Goal: Information Seeking & Learning: Check status

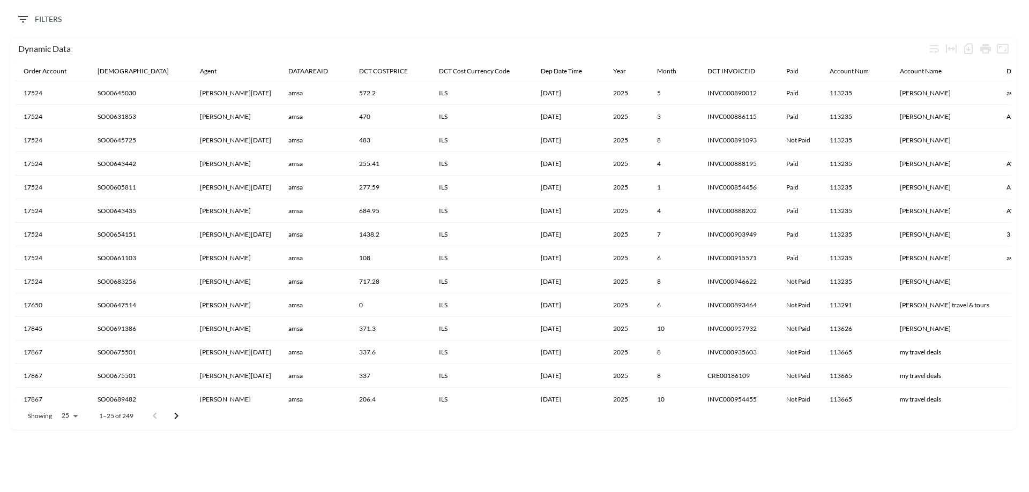
drag, startPoint x: 0, startPoint y: 0, endPoint x: 811, endPoint y: 18, distance: 810.8
click at [811, 18] on div "Filters" at bounding box center [514, 21] width 1018 height 33
click at [68, 416] on body "BI.P.EYE, Interactive Analytics Dashboards Filters Dynamic Data Order Account S…" at bounding box center [514, 246] width 1029 height 492
drag, startPoint x: 74, startPoint y: 385, endPoint x: 89, endPoint y: 385, distance: 14.5
click at [74, 386] on li "500" at bounding box center [68, 392] width 41 height 19
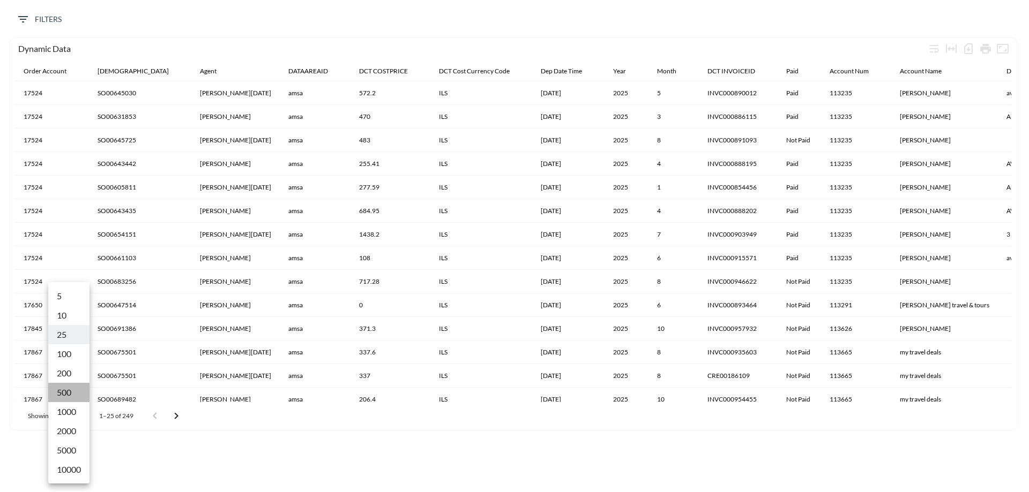
type input "500"
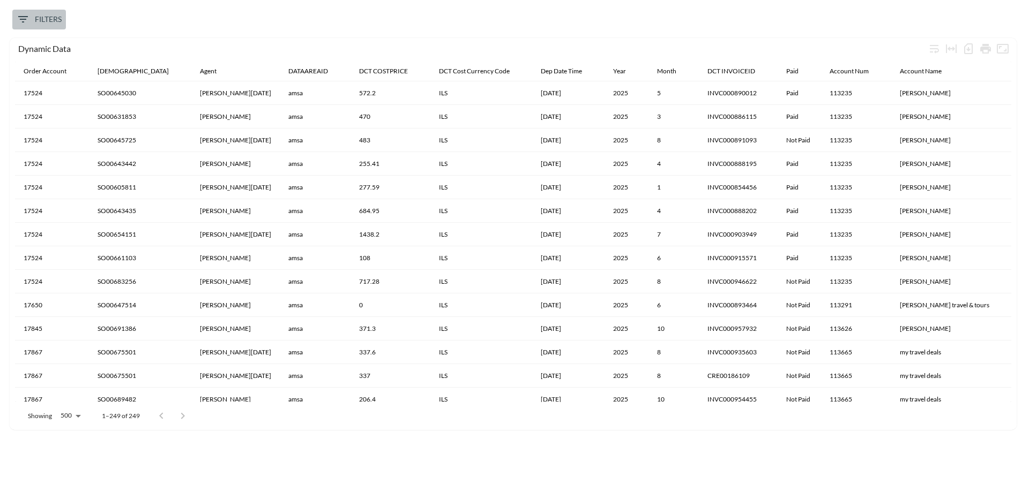
click at [48, 19] on span "Filters" at bounding box center [39, 19] width 45 height 13
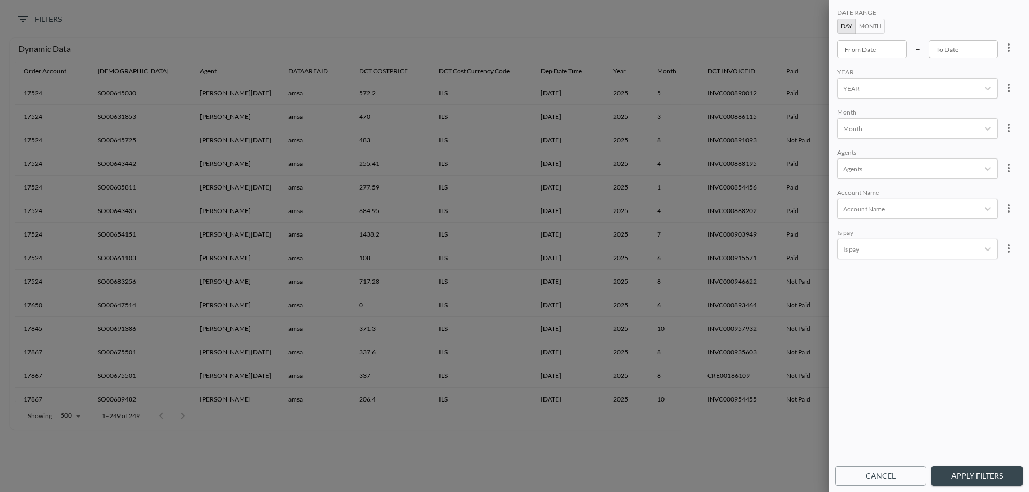
type input "YYYY-MM-DD"
click at [874, 54] on input "YYYY-MM-DD" at bounding box center [872, 49] width 70 height 18
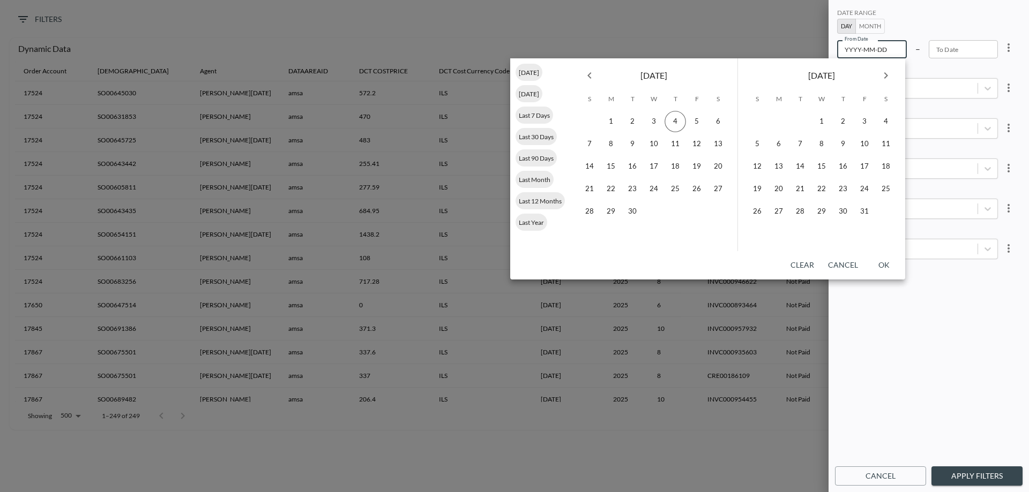
type input "YYYY-MM-DD"
click at [967, 49] on input "YYYY-MM-DD" at bounding box center [963, 49] width 70 height 18
click at [874, 25] on button "Month" at bounding box center [869, 26] width 29 height 15
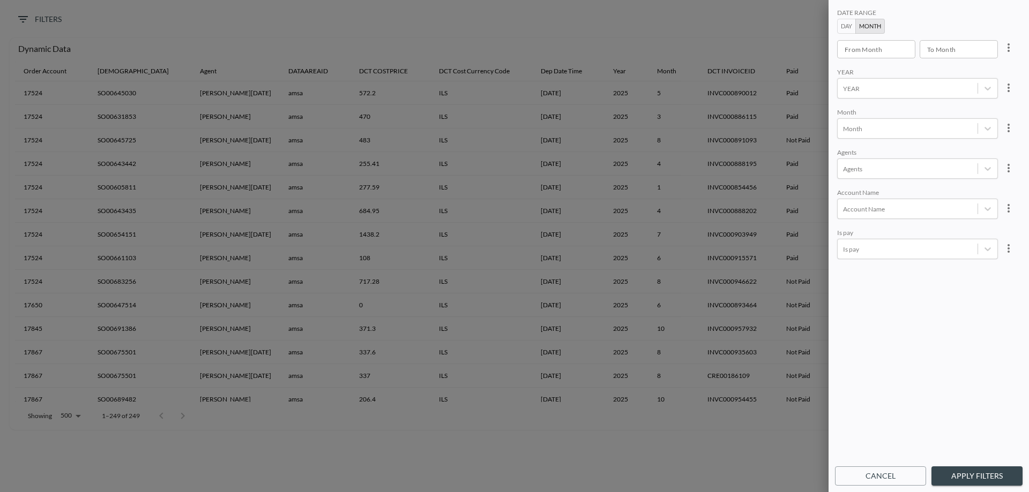
type input "YYYY-MM"
click at [951, 44] on input "YYYY-MM" at bounding box center [954, 49] width 71 height 18
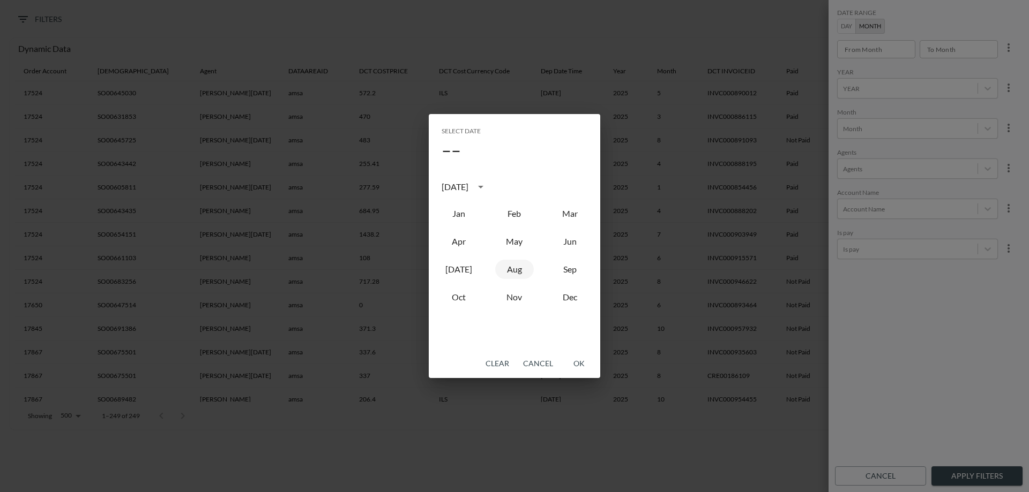
click at [523, 273] on button "Aug" at bounding box center [514, 269] width 39 height 19
type input "2025-08"
click at [578, 365] on button "OK" at bounding box center [578, 364] width 34 height 20
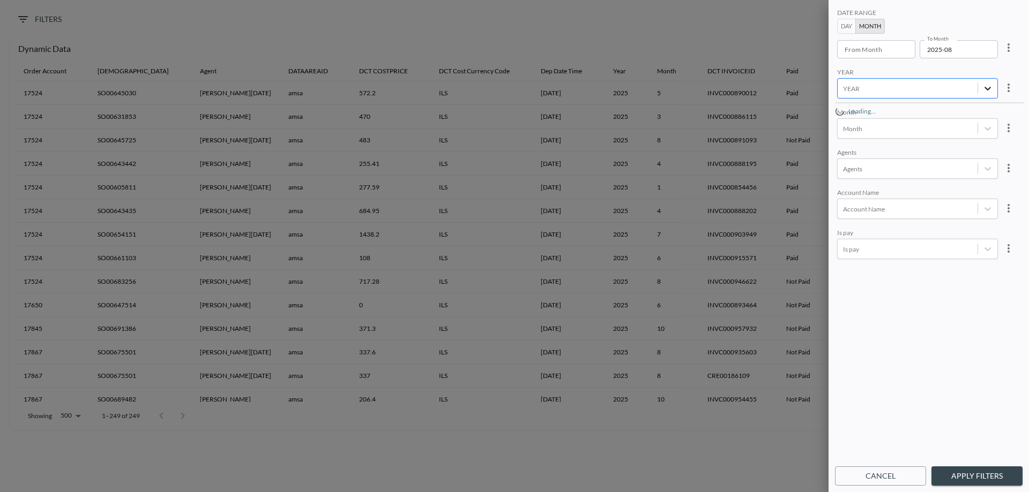
click at [988, 90] on icon at bounding box center [987, 88] width 11 height 11
click at [891, 90] on div at bounding box center [907, 89] width 129 height 10
click at [881, 114] on div "2025" at bounding box center [929, 111] width 188 height 17
click at [883, 166] on div at bounding box center [907, 169] width 129 height 10
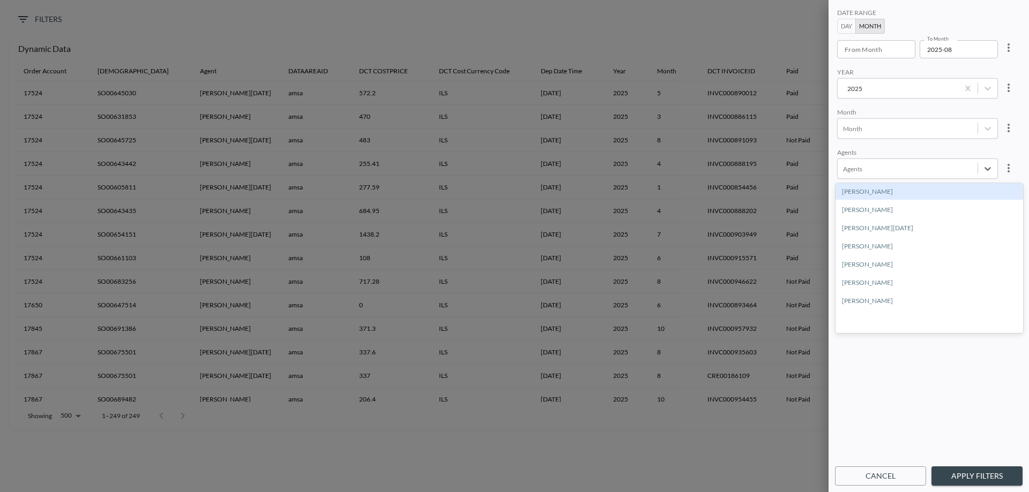
click at [885, 154] on div "Agents" at bounding box center [917, 153] width 161 height 10
click at [873, 176] on div "Agents" at bounding box center [907, 169] width 140 height 14
click at [925, 363] on div "DATE RANGE Day Month From Month From Month To Month 2025-08 To Month YEAR [DATE…" at bounding box center [929, 233] width 188 height 455
click at [880, 201] on body "BI.P.EYE, Interactive Analytics Dashboards 0 Filters Dynamic Data Order Account…" at bounding box center [514, 246] width 1029 height 492
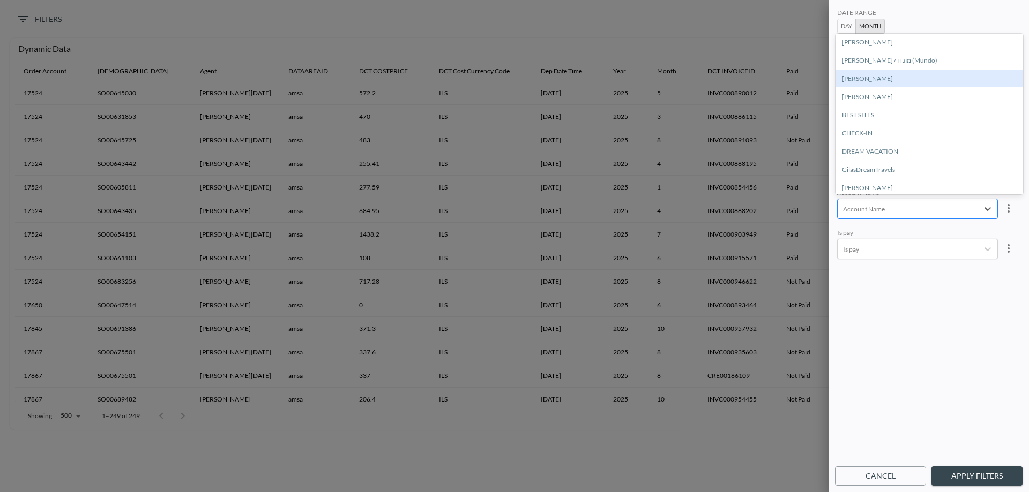
click at [883, 79] on div "[PERSON_NAME]" at bounding box center [929, 78] width 188 height 17
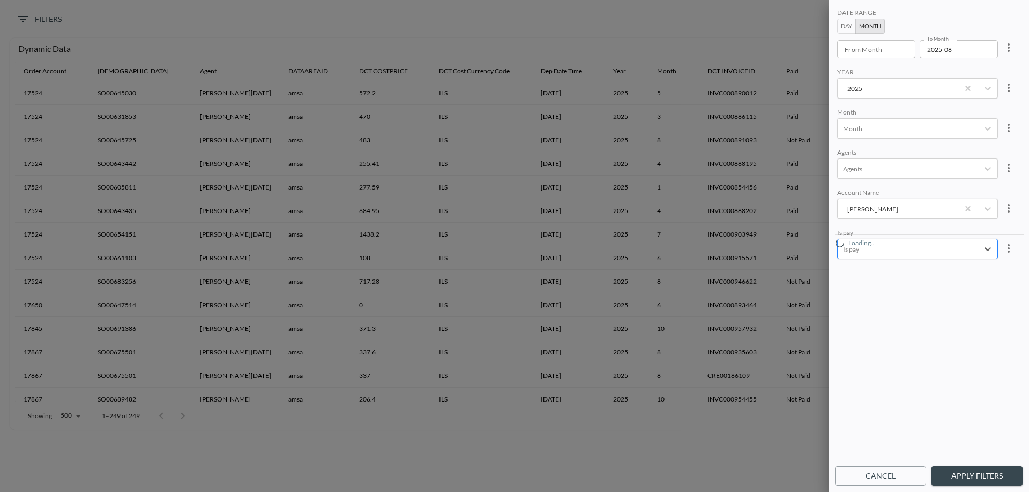
click at [883, 254] on div "Is pay" at bounding box center [907, 249] width 140 height 14
drag, startPoint x: 867, startPoint y: 211, endPoint x: 867, endPoint y: 201, distance: 9.6
click at [867, 201] on div "Not Paid" at bounding box center [929, 200] width 188 height 17
click at [873, 314] on div "DATE RANGE Day Month From Month From Month To Month 2025-08 To Month YEAR [DATE…" at bounding box center [929, 233] width 188 height 455
click at [975, 477] on button "Apply Filters" at bounding box center [976, 477] width 91 height 20
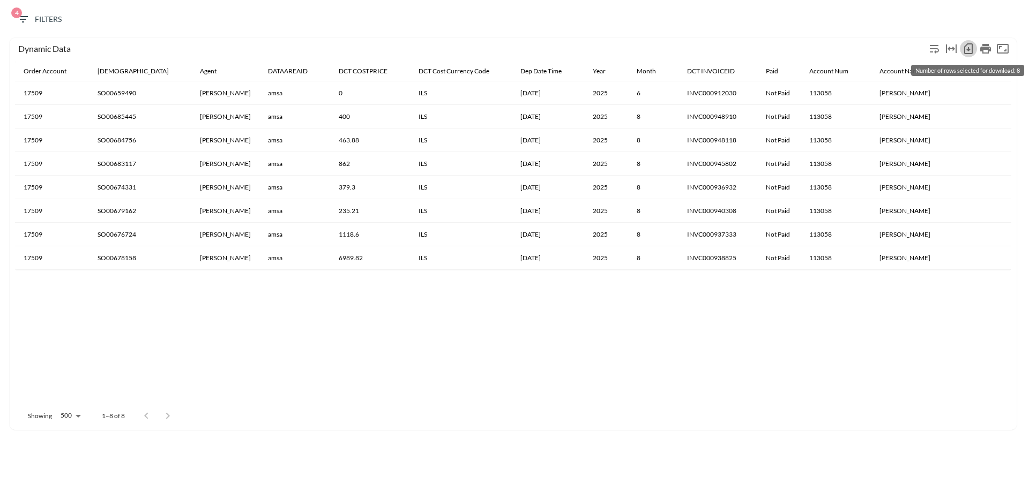
click at [968, 49] on icon "Number of rows selected for download: 8" at bounding box center [968, 49] width 4 height 4
click at [984, 48] on icon "Print" at bounding box center [985, 49] width 11 height 10
drag, startPoint x: 948, startPoint y: 46, endPoint x: 949, endPoint y: 58, distance: 11.8
click at [949, 58] on body "BI.P.EYE, Interactive Analytics Dashboards 4 Filters Dynamic Data Order Account…" at bounding box center [514, 246] width 1029 height 492
click at [970, 51] on icon "Number of rows selected for download: 8" at bounding box center [968, 48] width 13 height 13
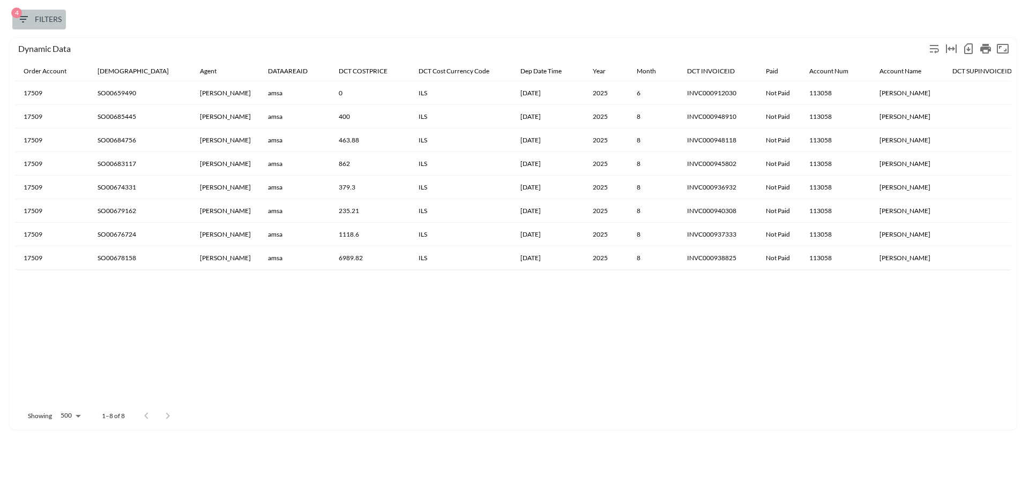
click at [54, 21] on span "4 Filters" at bounding box center [39, 19] width 45 height 13
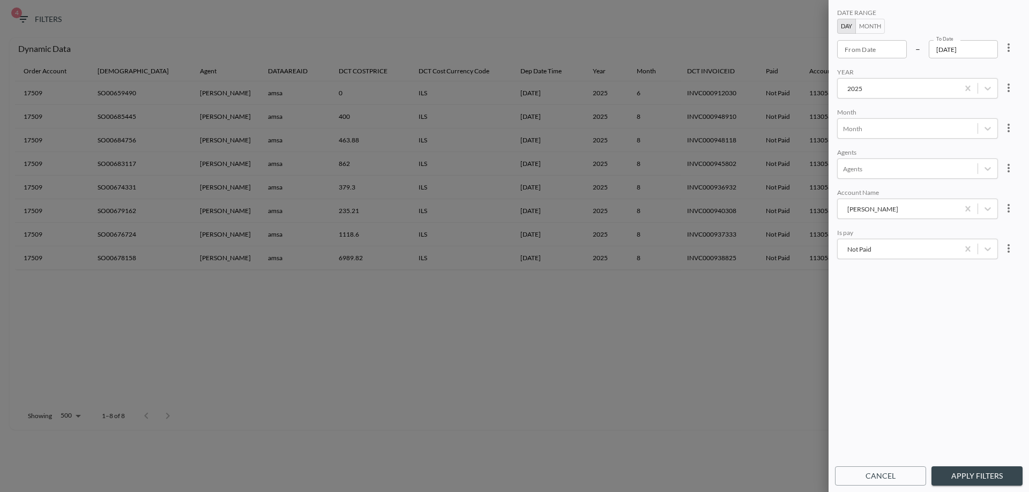
click at [887, 246] on body "BI.P.EYE, Interactive Analytics Dashboards 4 Filters Dynamic Data Order Account…" at bounding box center [514, 246] width 1029 height 492
click at [875, 215] on div "Paid" at bounding box center [929, 218] width 188 height 17
click at [963, 486] on div "DATE RANGE Day Month From Date From Date – To Date [DATE] To Date YEAR [DATE] M…" at bounding box center [928, 246] width 200 height 492
click at [964, 479] on button "Apply Filters" at bounding box center [976, 477] width 91 height 20
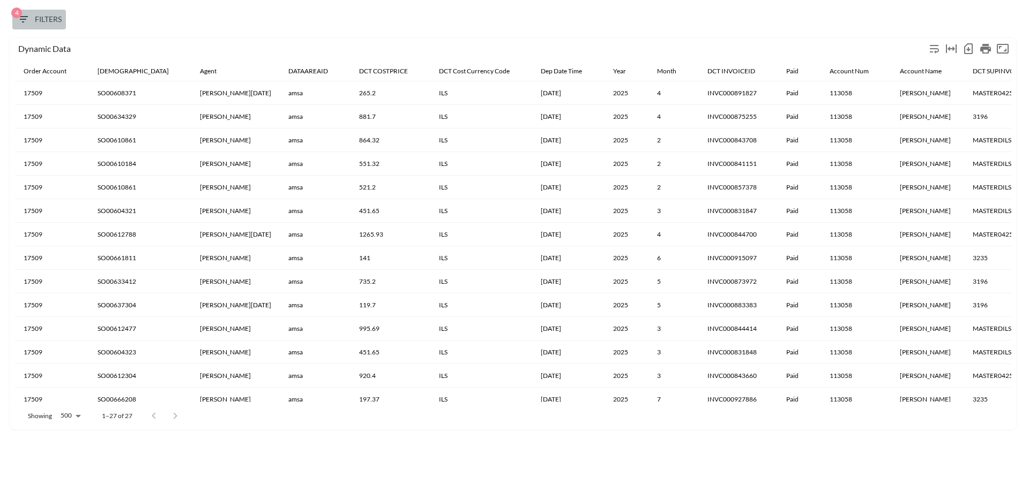
click at [48, 19] on span "4 Filters" at bounding box center [39, 19] width 45 height 13
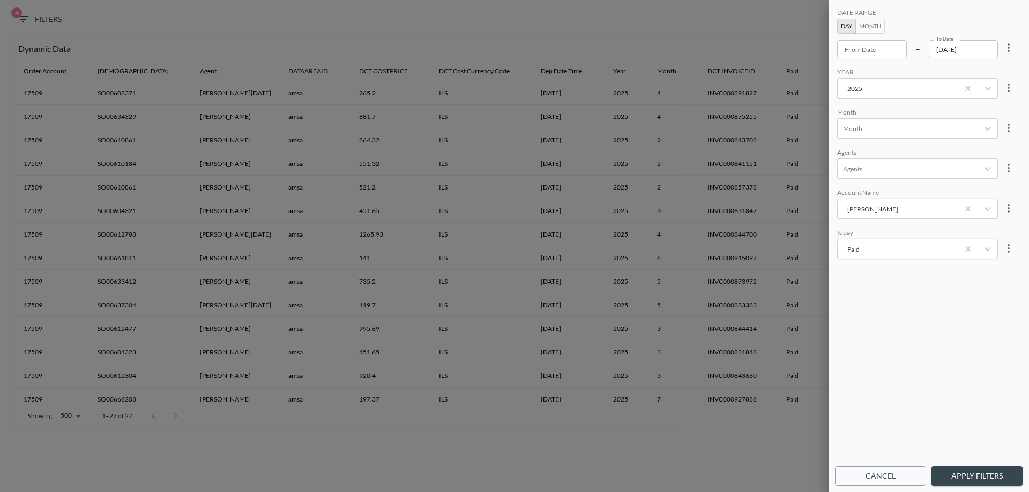
click at [864, 251] on body "BI.P.EYE, Interactive Analytics Dashboards 4 Filters Dynamic Data Order Account…" at bounding box center [514, 246] width 1029 height 492
click at [869, 201] on div "Not Paid" at bounding box center [929, 200] width 188 height 17
drag, startPoint x: 982, startPoint y: 477, endPoint x: 907, endPoint y: 235, distance: 253.5
click at [956, 382] on div "DATE RANGE Day Month From Date From Date – To Date [DATE] To Date YEAR [DATE] M…" at bounding box center [928, 246] width 200 height 492
type input "YYYY-MM-DD"
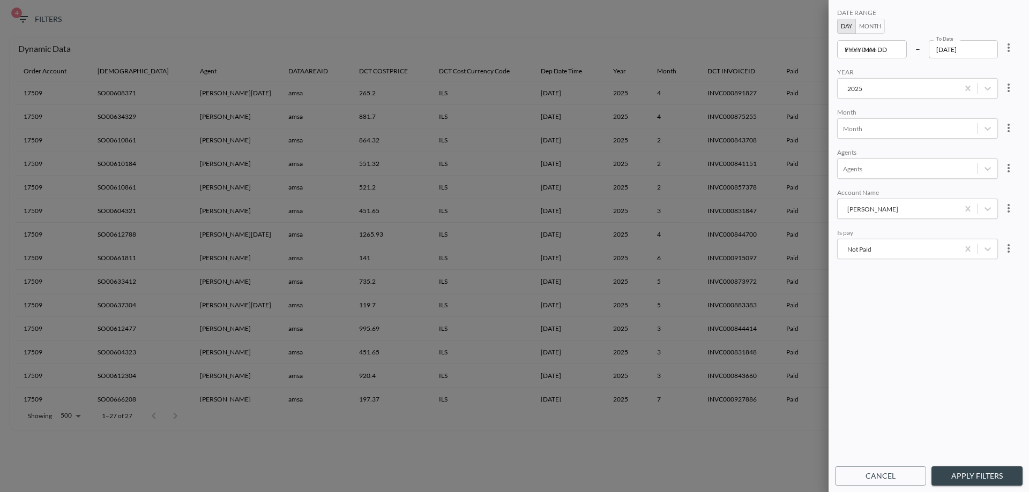
click at [857, 45] on div "From Date YYYY-MM-DD From Date" at bounding box center [872, 49] width 70 height 18
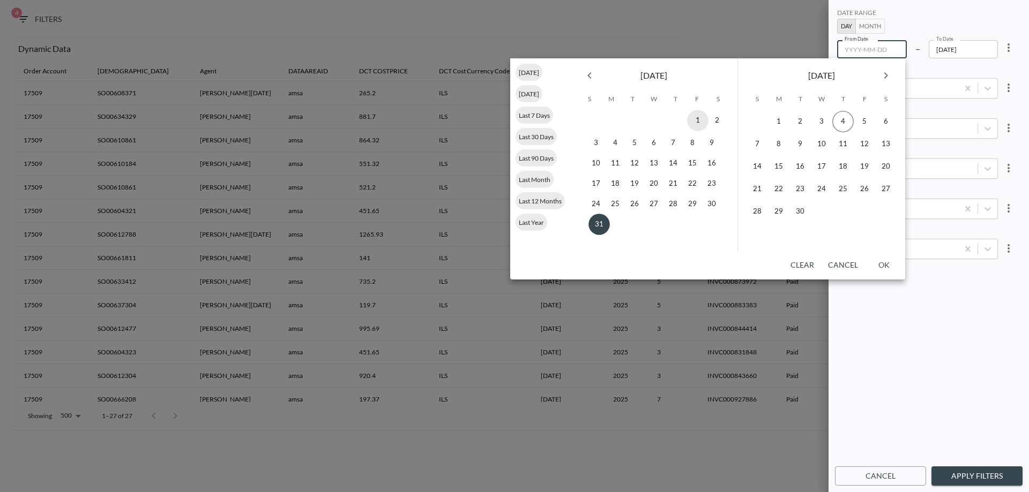
click at [701, 125] on button "1" at bounding box center [697, 120] width 21 height 21
type input "[DATE]"
click at [881, 263] on button "OK" at bounding box center [883, 266] width 34 height 20
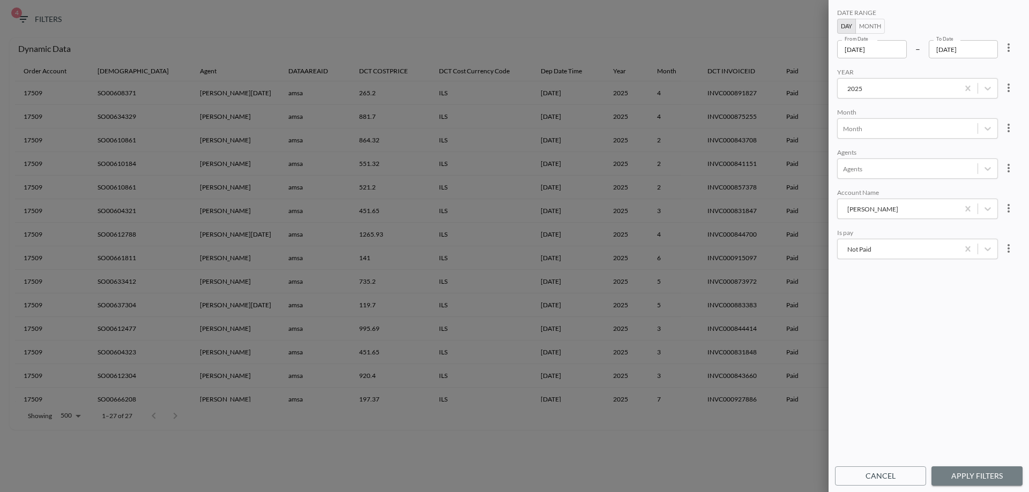
click at [982, 482] on button "Apply Filters" at bounding box center [976, 477] width 91 height 20
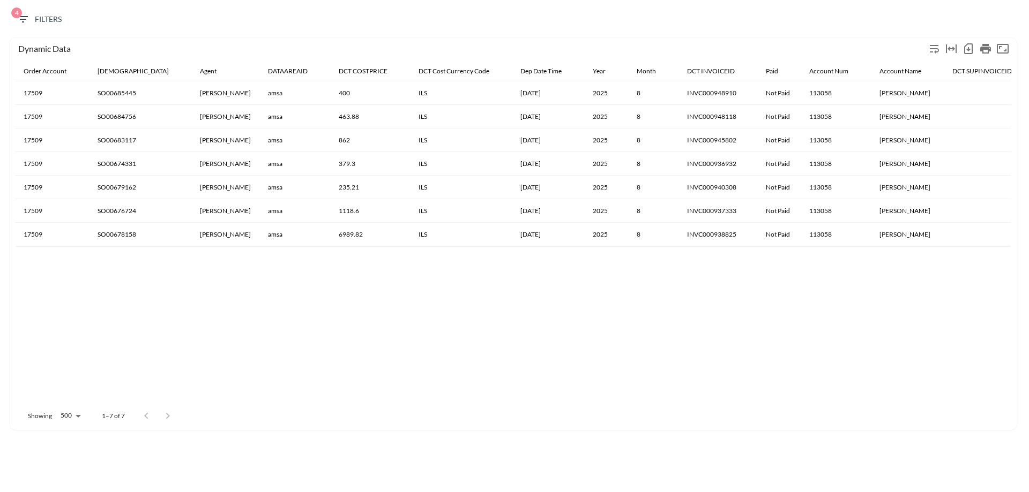
click at [124, 229] on th "SO00678158" at bounding box center [140, 235] width 102 height 24
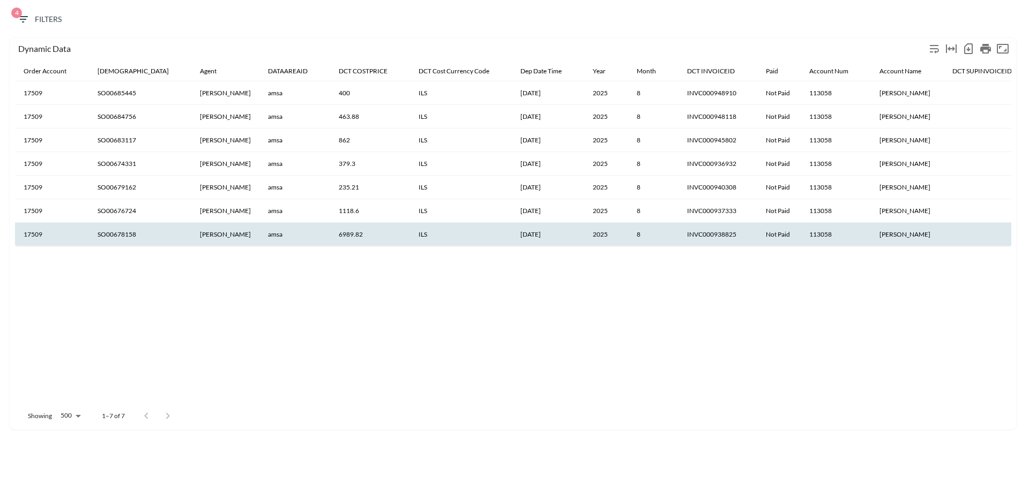
click at [124, 233] on th "SO00678158" at bounding box center [140, 235] width 102 height 24
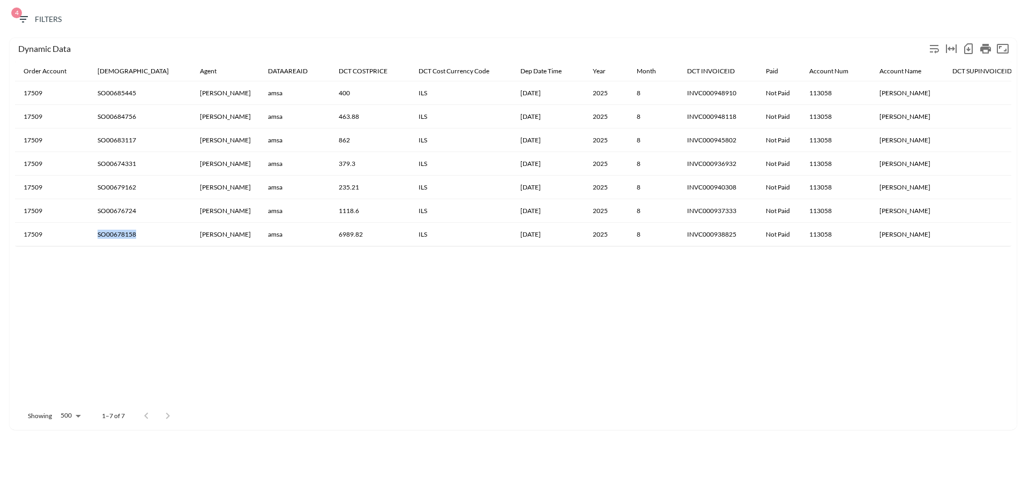
click at [124, 233] on th "SO00678158" at bounding box center [140, 235] width 102 height 24
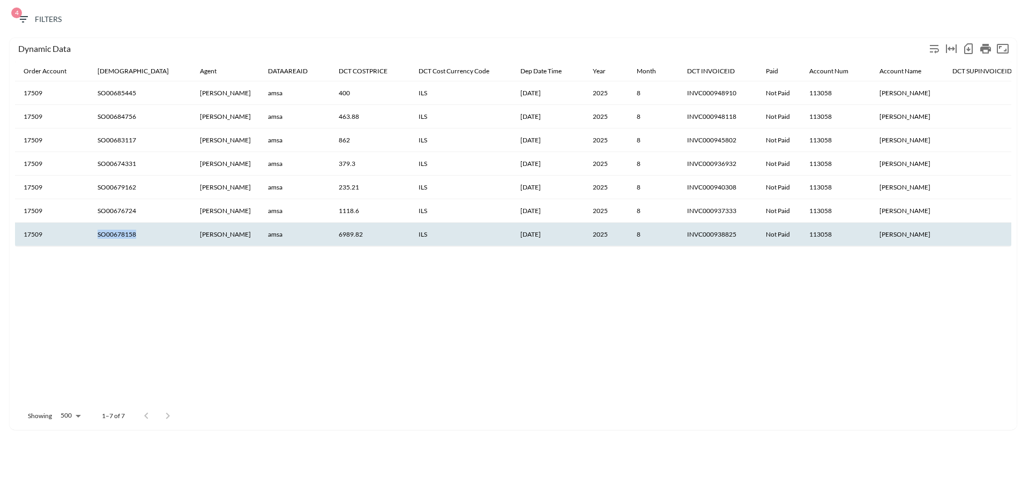
click at [124, 233] on th "SO00678158" at bounding box center [140, 235] width 102 height 24
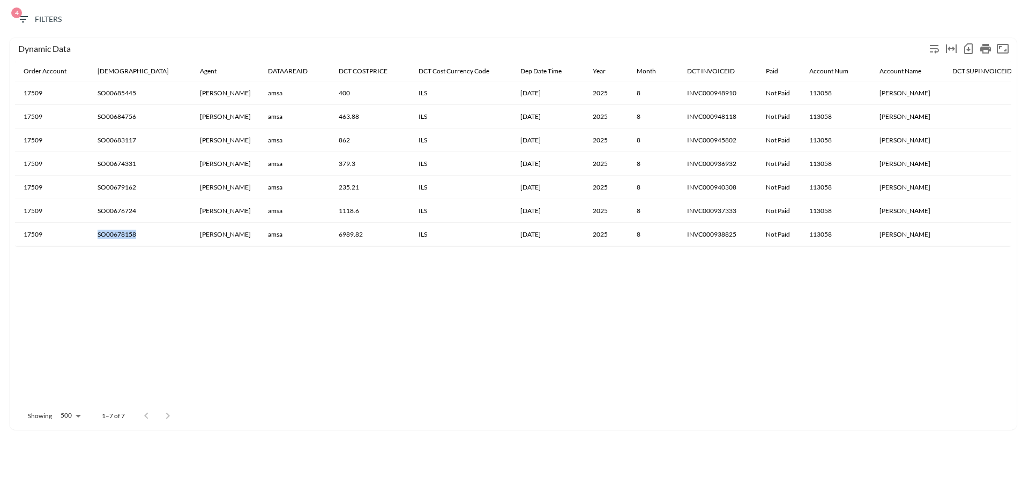
copy th "SO00678158"
click at [26, 17] on icon "button" at bounding box center [23, 19] width 10 height 6
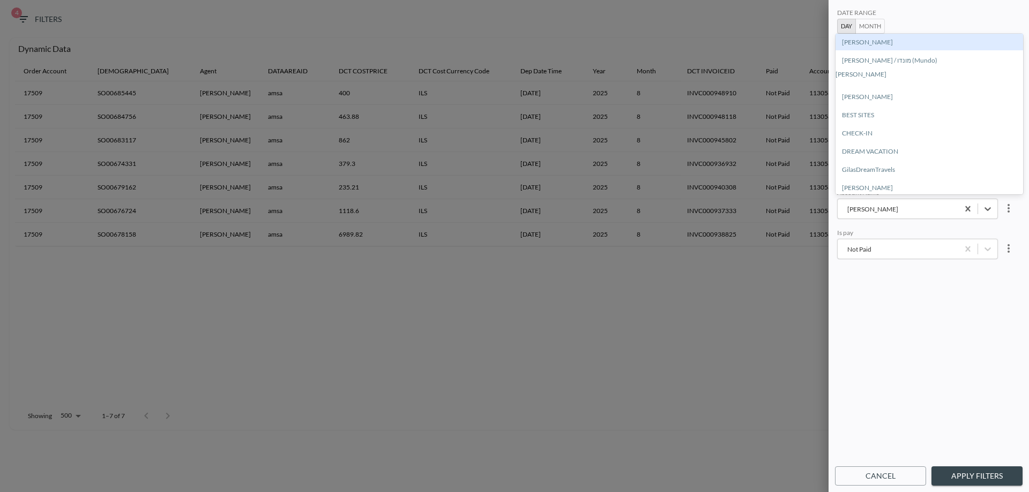
click at [886, 213] on div "מאסטר דילס" at bounding box center [898, 209] width 110 height 10
click at [872, 43] on div "[PERSON_NAME]" at bounding box center [929, 42] width 188 height 17
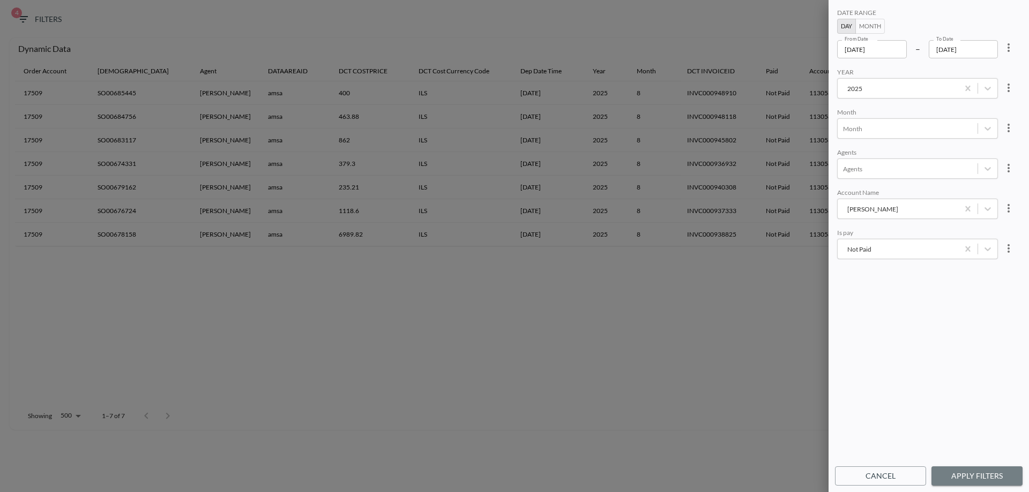
click at [979, 480] on button "Apply Filters" at bounding box center [976, 477] width 91 height 20
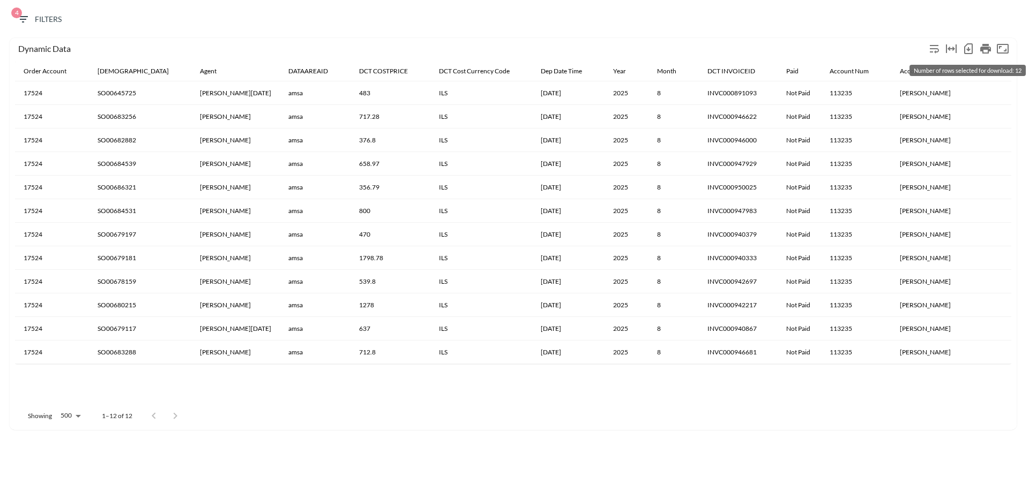
click at [967, 49] on icon "Number of rows selected for download: 12" at bounding box center [968, 49] width 4 height 4
click at [45, 22] on span "4 Filters" at bounding box center [39, 19] width 45 height 13
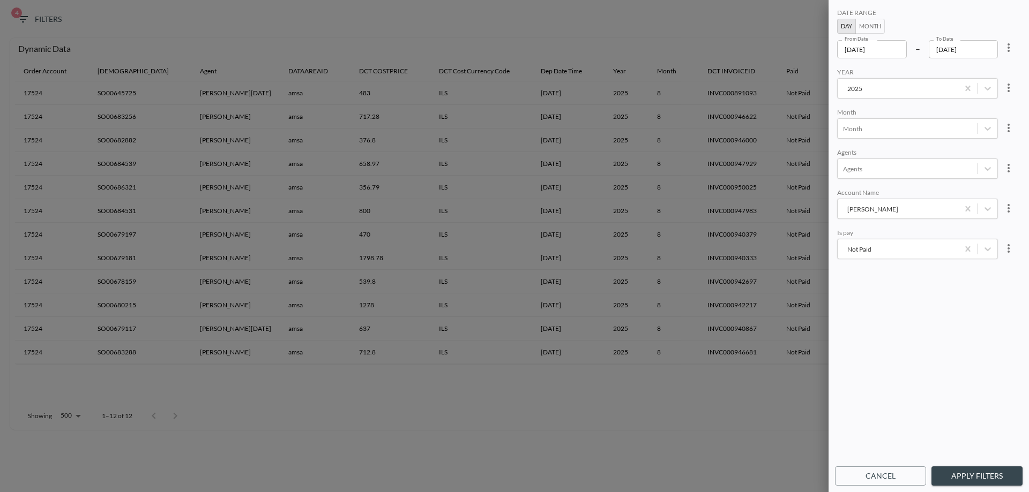
click at [871, 88] on div at bounding box center [898, 89] width 110 height 10
click at [883, 53] on input "[DATE]" at bounding box center [872, 49] width 70 height 18
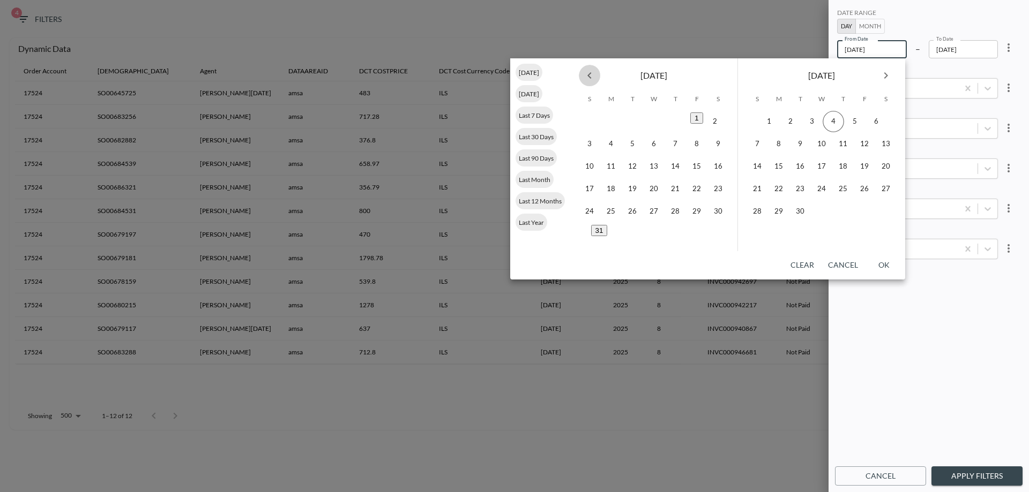
click at [587, 82] on button "Previous month" at bounding box center [589, 75] width 21 height 21
click at [587, 81] on icon "Previous month" at bounding box center [589, 75] width 13 height 13
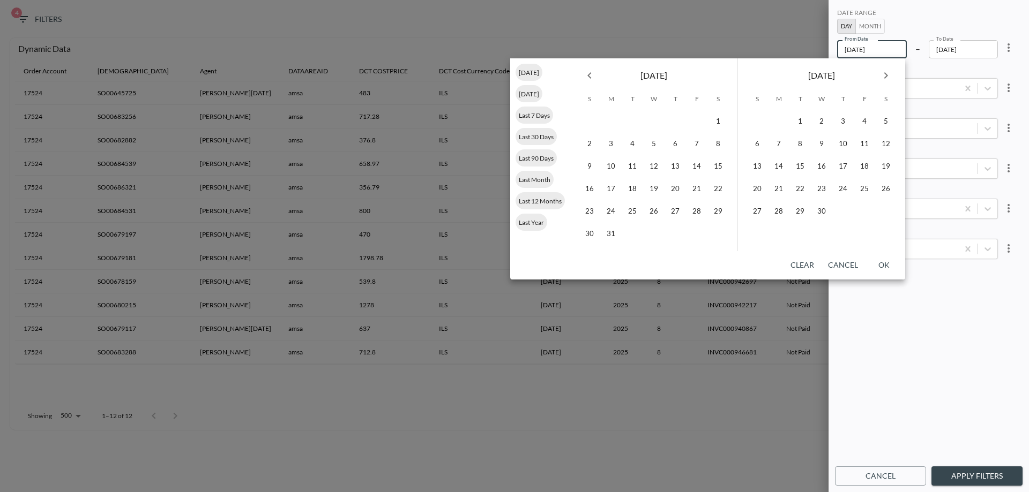
click at [587, 81] on icon "Previous month" at bounding box center [589, 75] width 13 height 13
click at [655, 117] on button "1" at bounding box center [656, 120] width 21 height 21
type input "[DATE]"
click at [913, 72] on div "YEAR" at bounding box center [917, 73] width 161 height 10
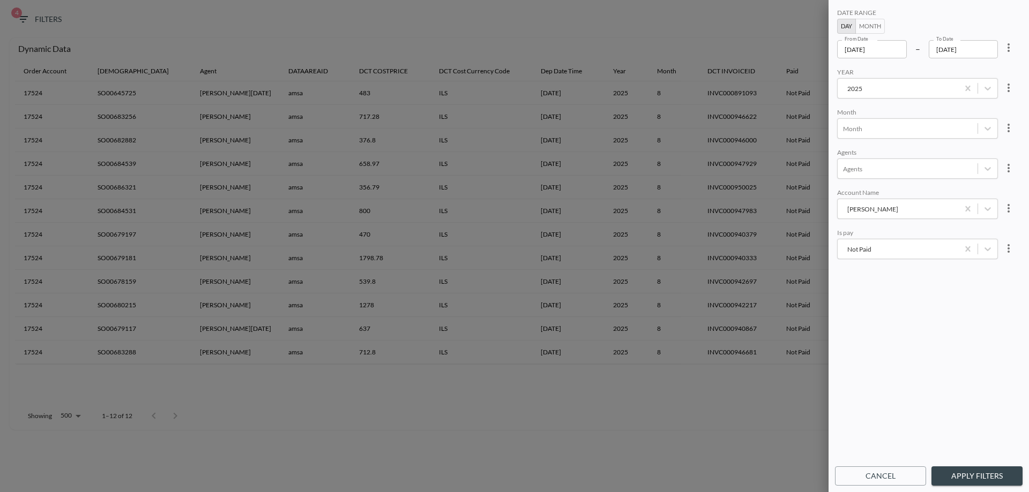
click at [869, 212] on div "Abitbol Avital" at bounding box center [898, 209] width 110 height 10
click at [876, 56] on div "[PERSON_NAME] / מונדו (Mundo)" at bounding box center [929, 60] width 188 height 17
click at [994, 472] on button "Apply Filters" at bounding box center [976, 477] width 91 height 20
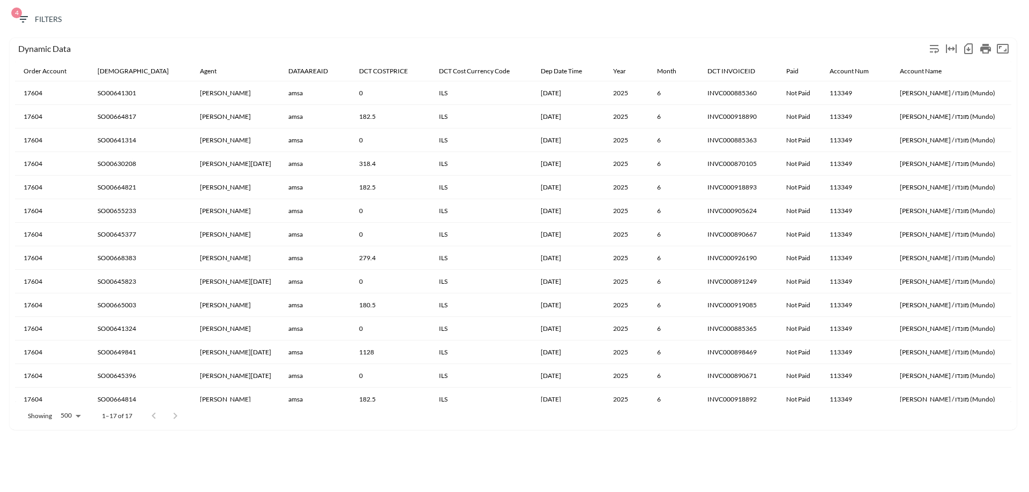
click at [430, 194] on th "ILS" at bounding box center [481, 188] width 102 height 24
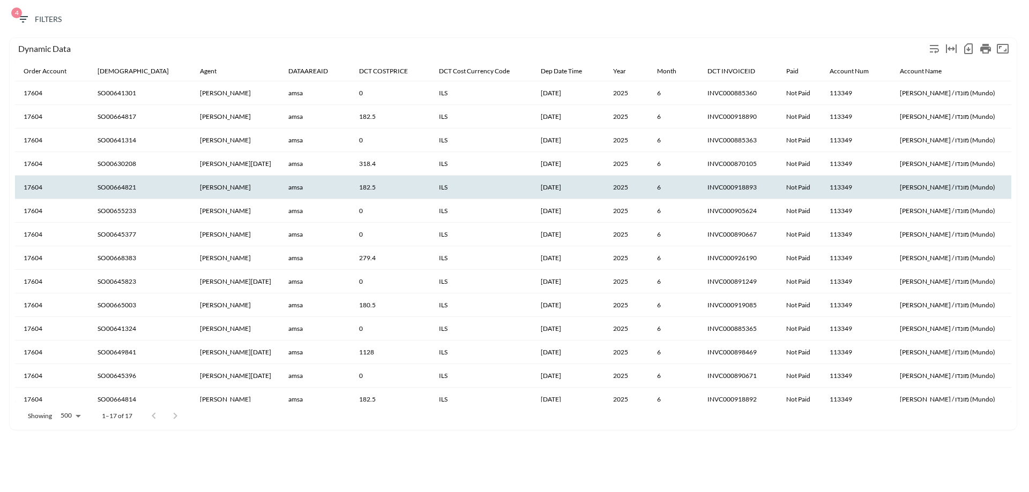
click at [116, 186] on th "SO00664821" at bounding box center [140, 188] width 102 height 24
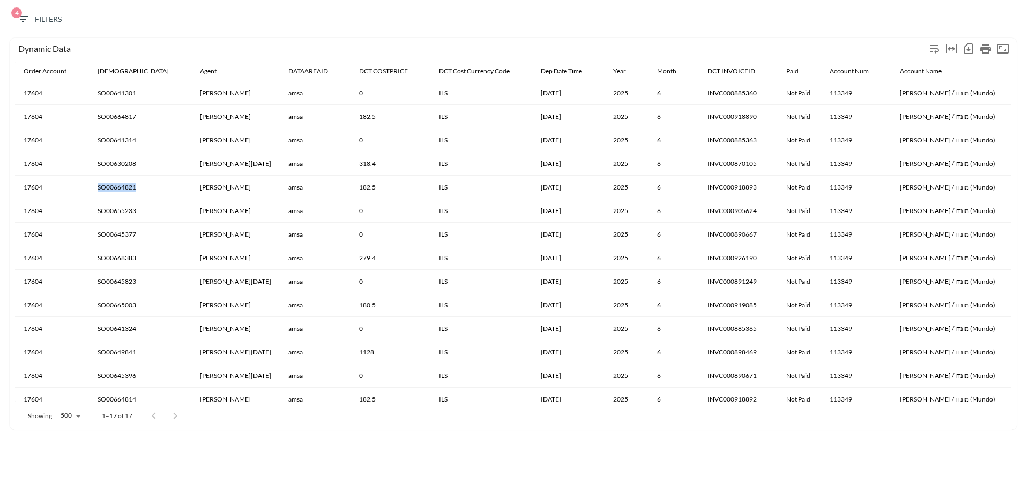
copy th "SO00664821"
click at [103, 188] on th "SO00664821" at bounding box center [140, 188] width 102 height 24
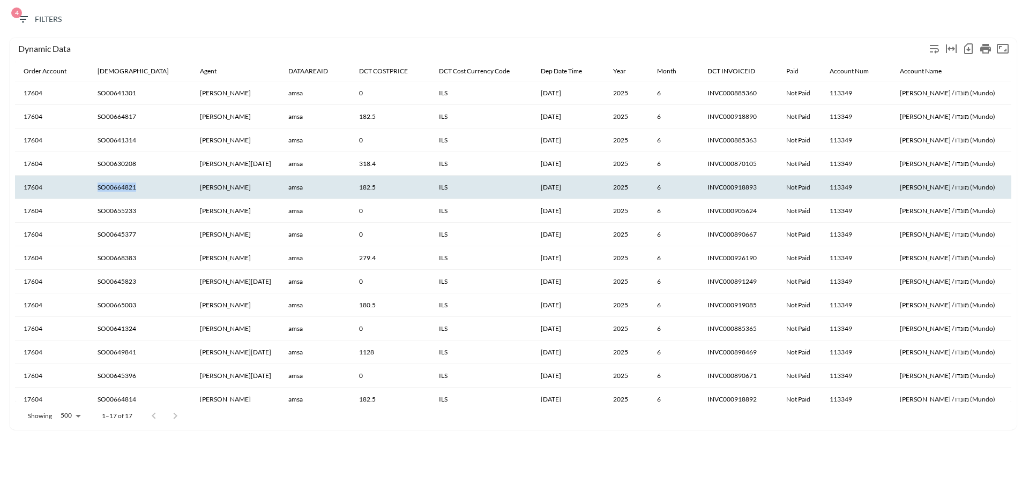
click at [103, 188] on th "SO00664821" at bounding box center [140, 188] width 102 height 24
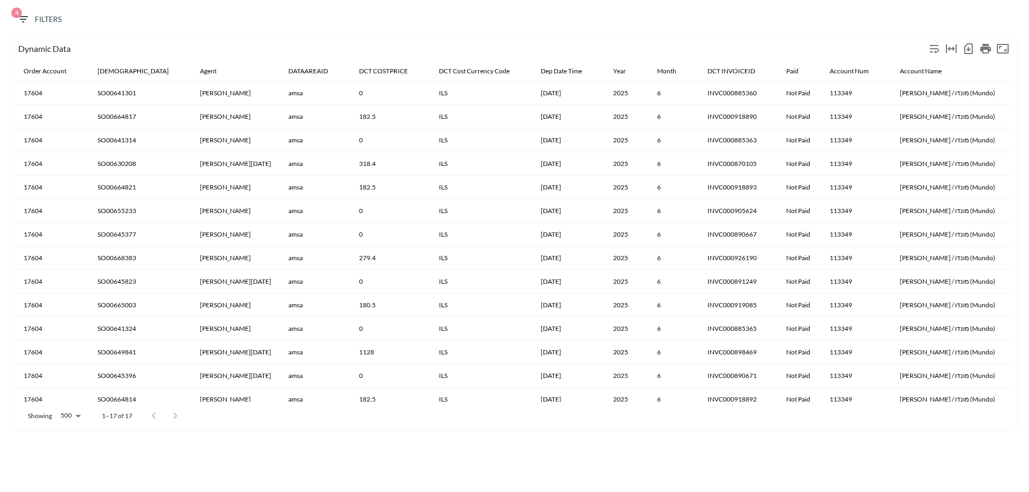
click at [129, 118] on th "SO00664817" at bounding box center [140, 117] width 102 height 24
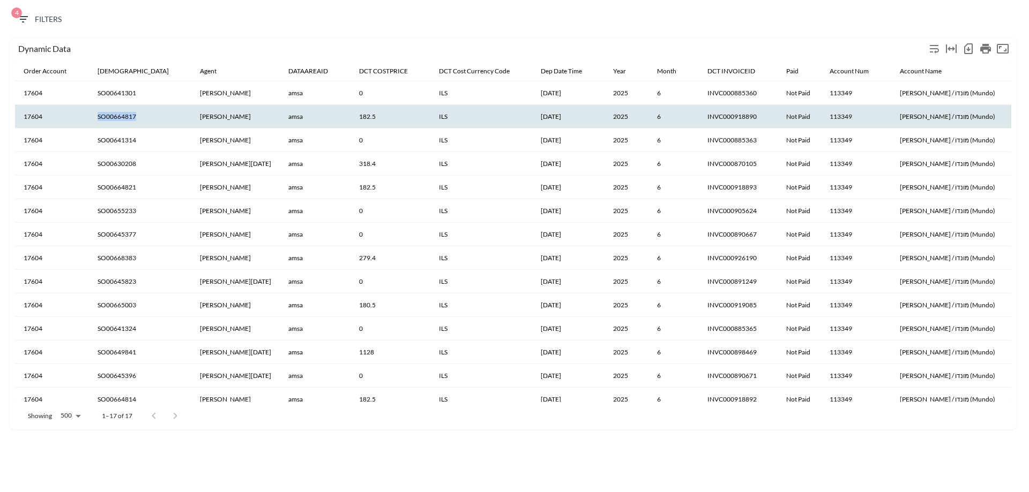
copy th "SO00664817"
click at [117, 260] on th "SO00668383" at bounding box center [140, 258] width 102 height 24
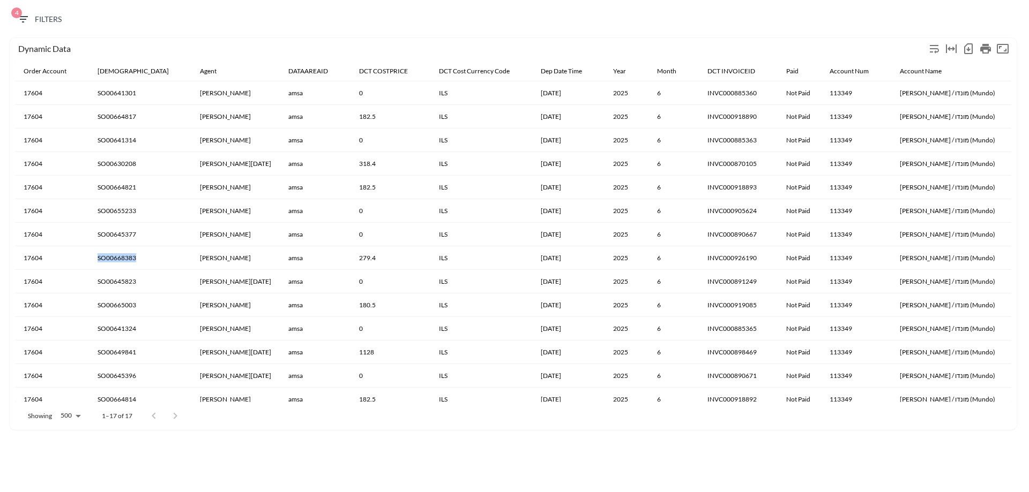
copy th "SO00668383"
click at [121, 308] on th "SO00665003" at bounding box center [140, 306] width 102 height 24
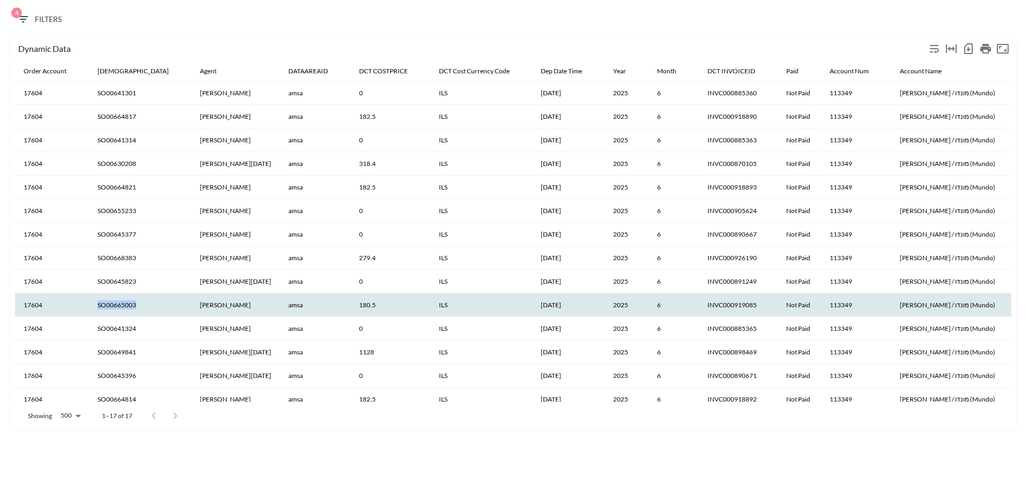
click at [121, 308] on th "SO00665003" at bounding box center [140, 306] width 102 height 24
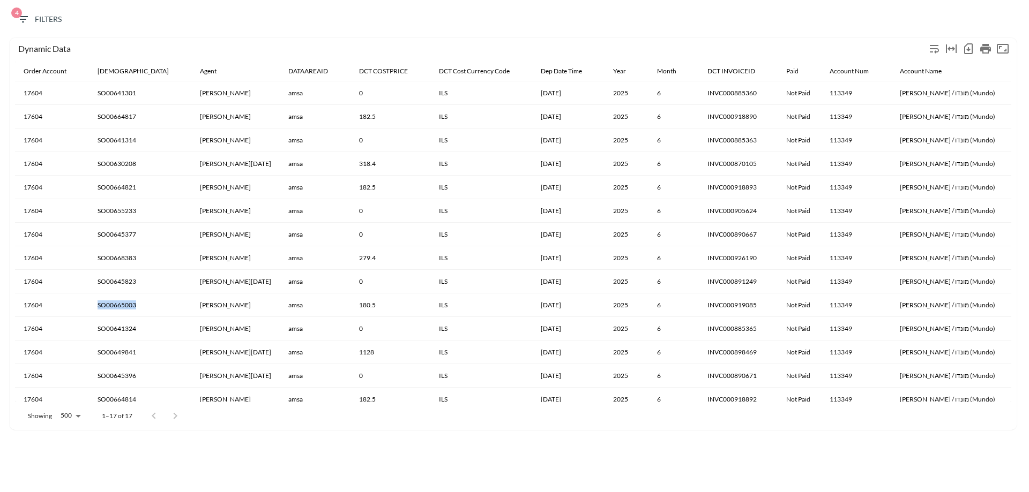
copy th "SO00665003"
click at [119, 351] on th "SO00649841" at bounding box center [140, 353] width 102 height 24
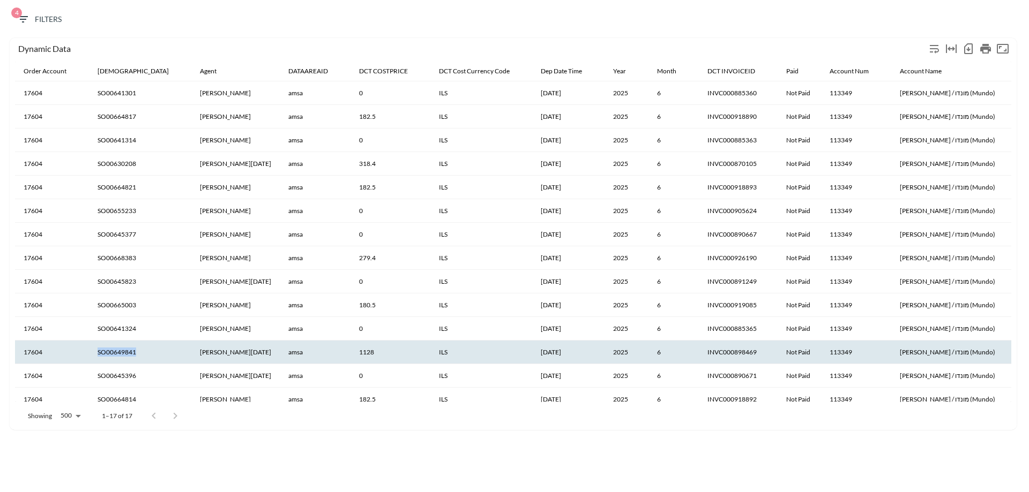
click at [119, 351] on th "SO00649841" at bounding box center [140, 353] width 102 height 24
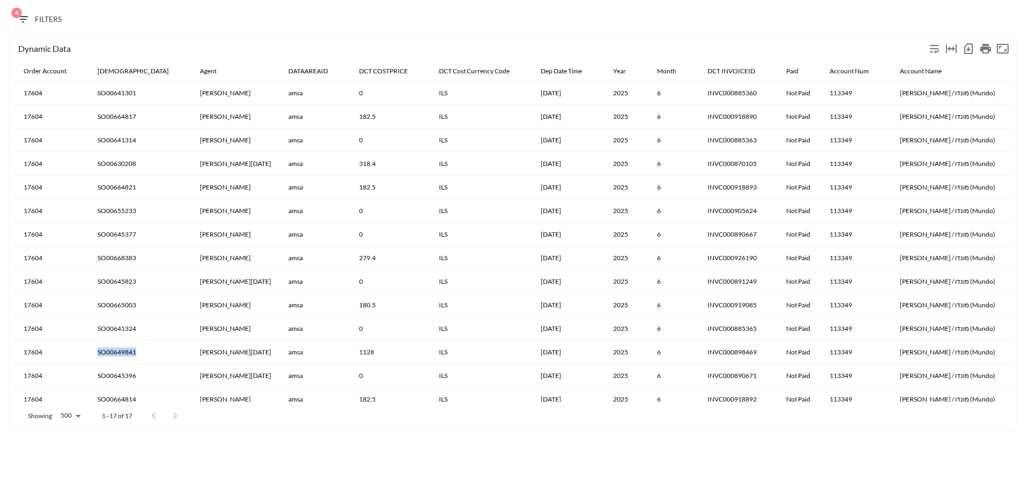
copy th "SO00649841"
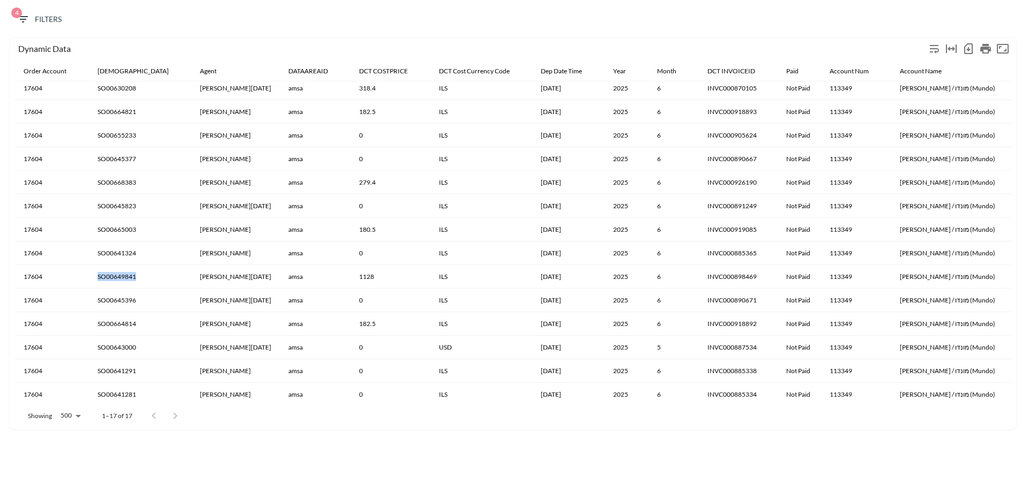
scroll to position [80, 0]
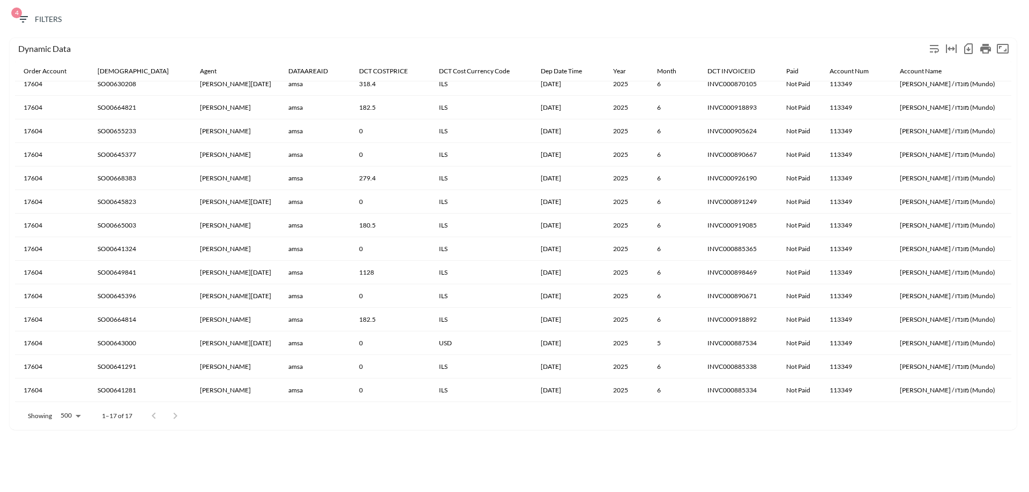
click at [123, 319] on th "SO00664814" at bounding box center [140, 320] width 102 height 24
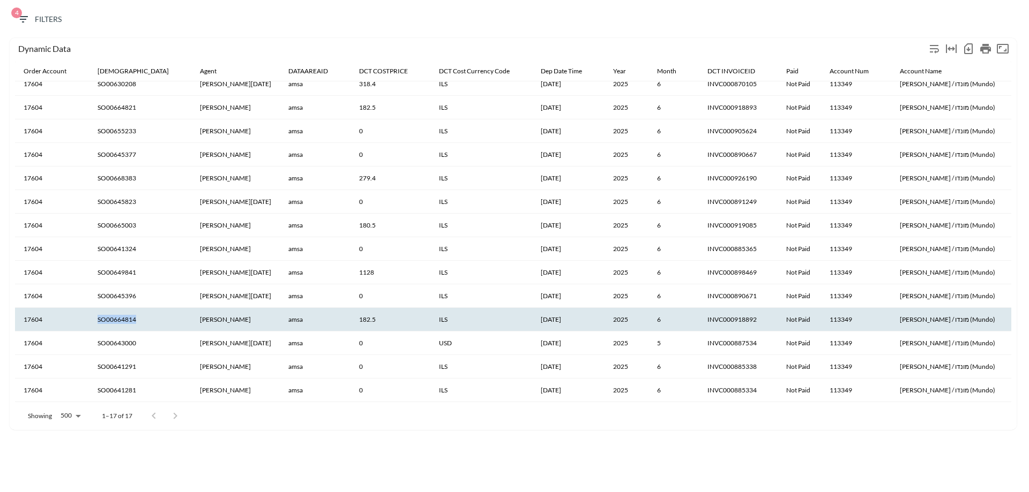
click at [123, 319] on th "SO00664814" at bounding box center [140, 320] width 102 height 24
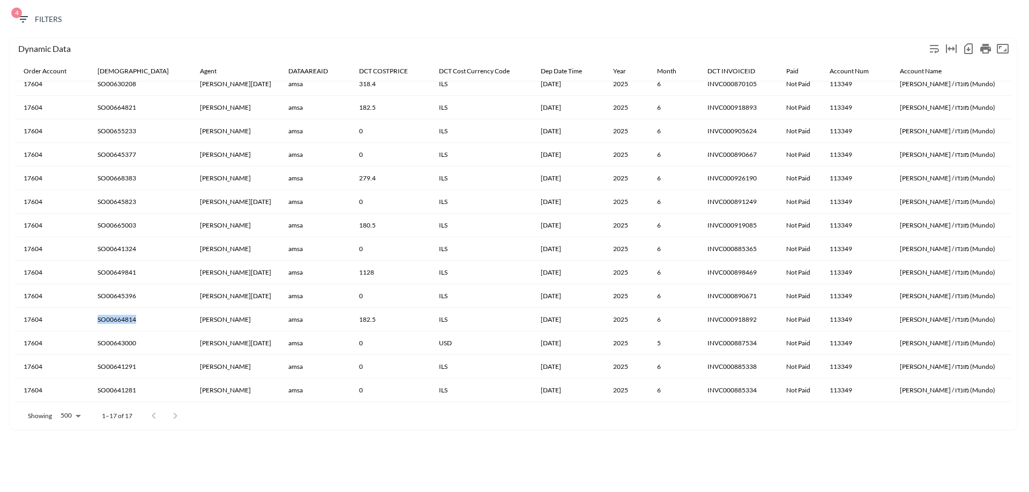
click at [123, 319] on th "SO00664814" at bounding box center [140, 320] width 102 height 24
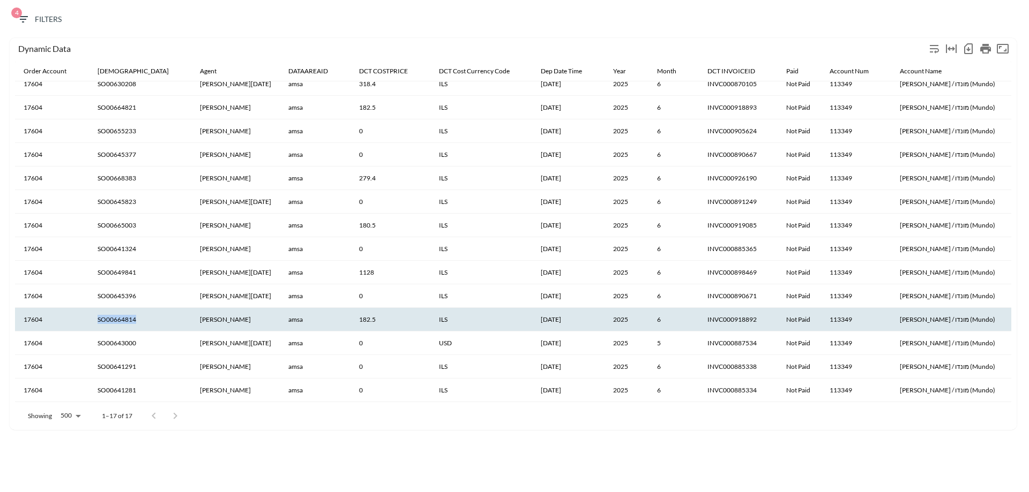
copy th "SO00664814"
click at [44, 26] on span "4 Filters" at bounding box center [39, 19] width 45 height 13
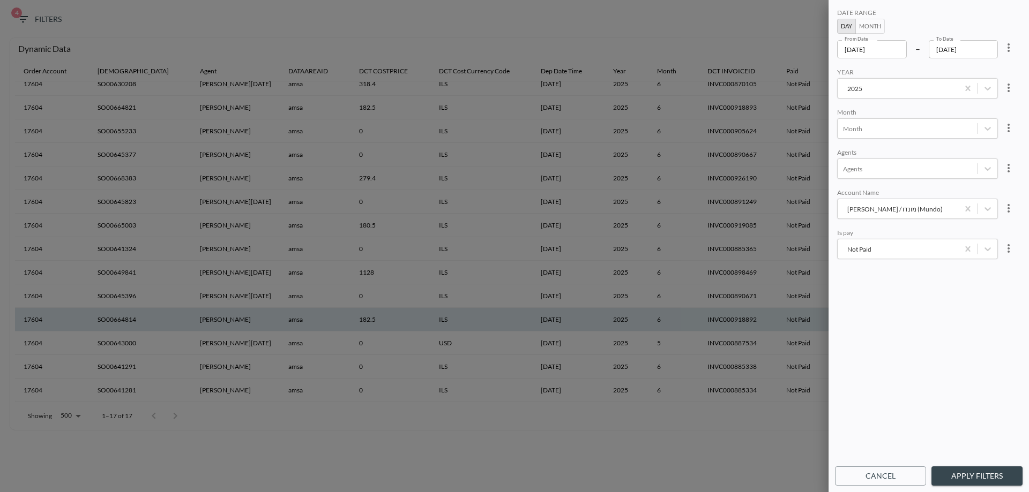
drag, startPoint x: 593, startPoint y: 443, endPoint x: 584, endPoint y: 419, distance: 25.6
click at [593, 443] on div at bounding box center [514, 246] width 1029 height 492
drag, startPoint x: 898, startPoint y: 475, endPoint x: 738, endPoint y: 385, distance: 183.5
click at [897, 475] on button "Cancel" at bounding box center [880, 477] width 91 height 20
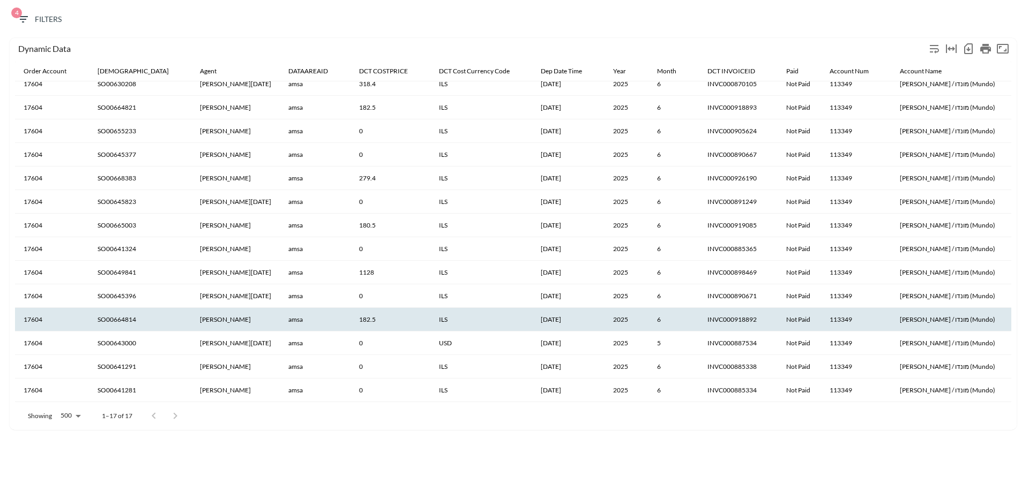
click at [43, 15] on span "4 Filters" at bounding box center [39, 19] width 45 height 13
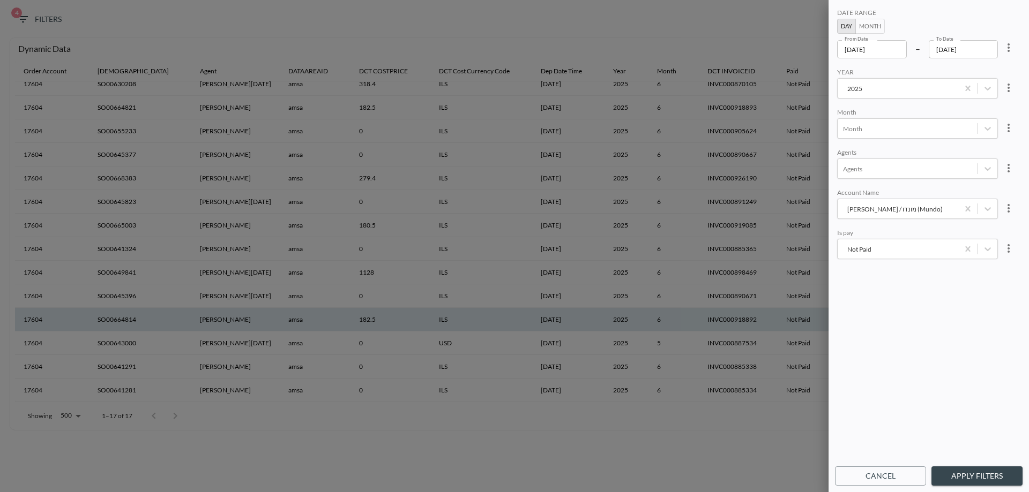
drag, startPoint x: 633, startPoint y: 444, endPoint x: 620, endPoint y: 398, distance: 47.5
click at [633, 444] on div at bounding box center [514, 246] width 1029 height 492
click at [904, 482] on button "Cancel" at bounding box center [880, 477] width 91 height 20
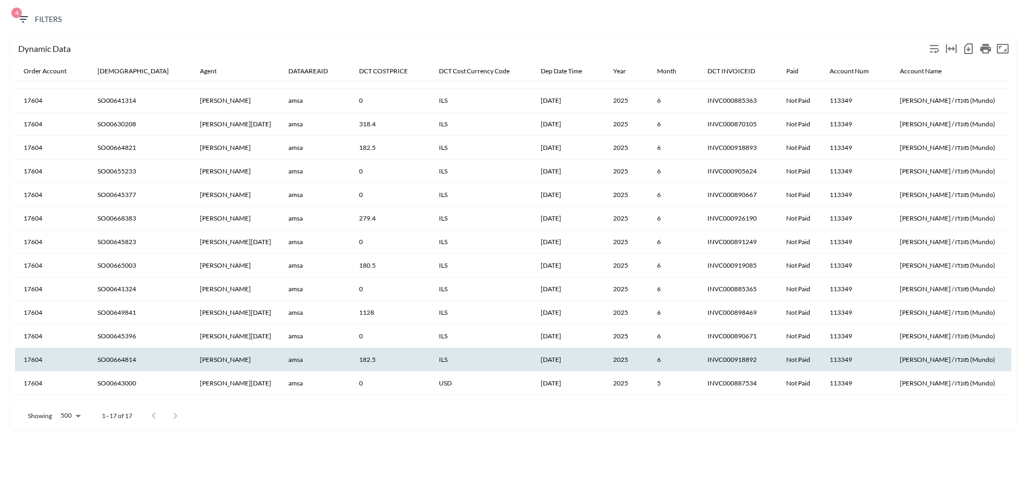
scroll to position [0, 0]
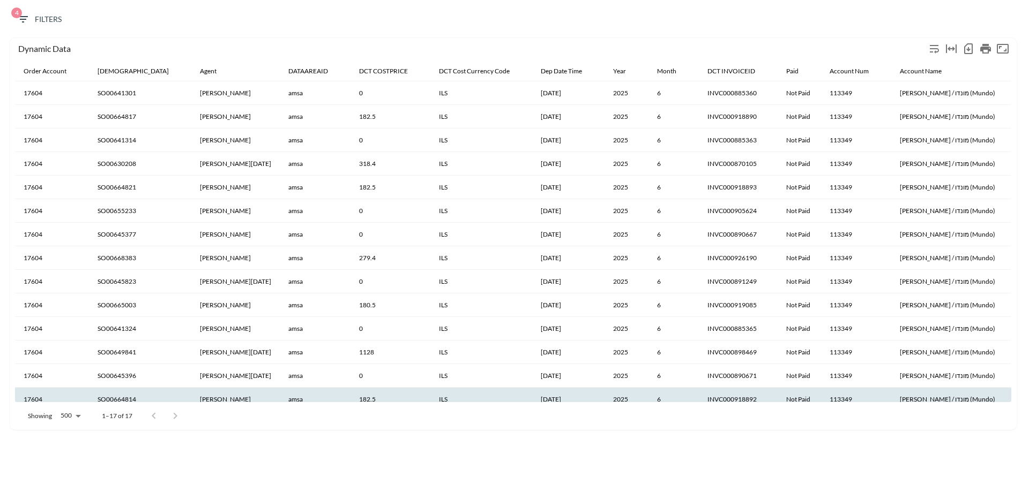
click at [43, 26] on span "4 Filters" at bounding box center [39, 19] width 45 height 13
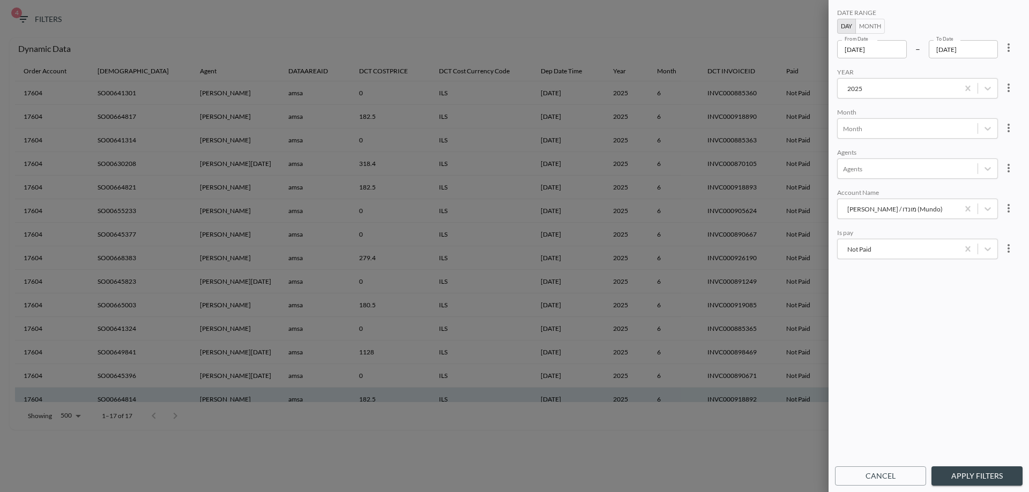
click at [885, 204] on div "Noa Vortman / מונדו (Mundo)" at bounding box center [898, 209] width 110 height 10
click at [880, 98] on div "[PERSON_NAME]" at bounding box center [929, 96] width 188 height 17
click at [980, 467] on button "Apply Filters" at bounding box center [976, 477] width 91 height 20
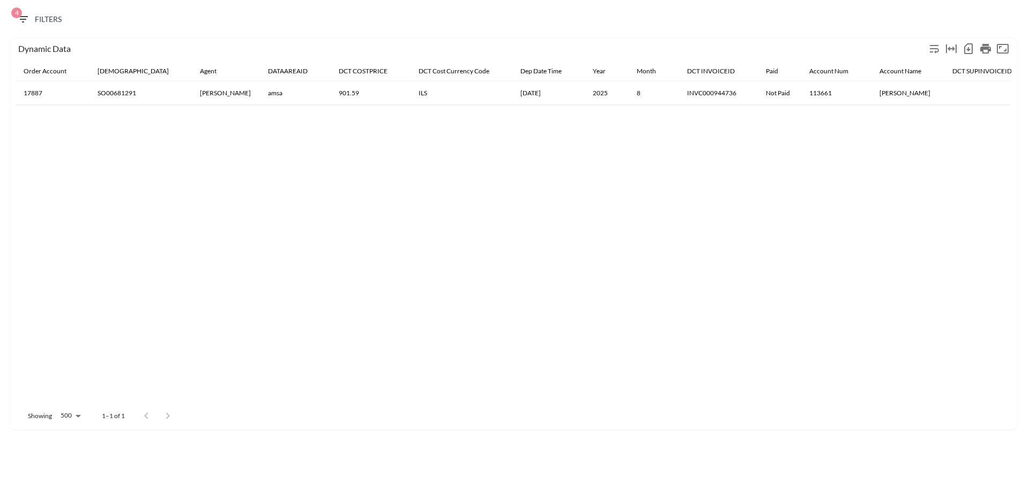
click at [126, 93] on th "SO00681291" at bounding box center [140, 93] width 102 height 24
click at [26, 18] on icon "button" at bounding box center [23, 19] width 13 height 13
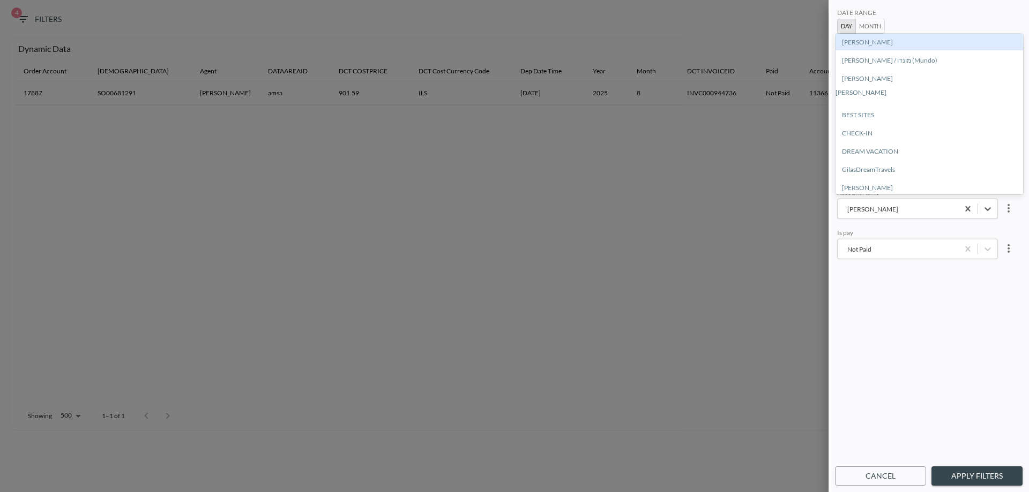
click at [888, 209] on div "Amer Mahdi" at bounding box center [898, 209] width 110 height 10
click at [887, 208] on div "Amer Mahdi" at bounding box center [898, 209] width 110 height 10
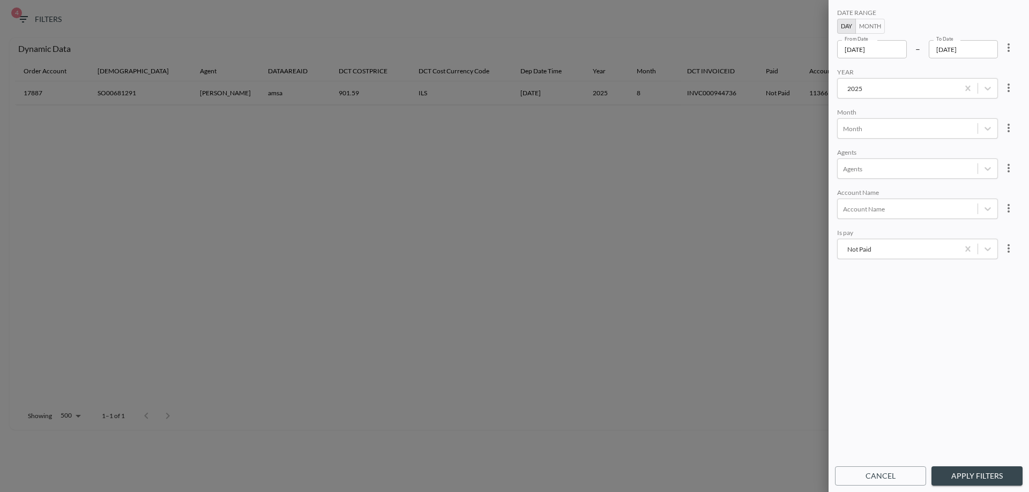
click at [918, 210] on div at bounding box center [907, 209] width 129 height 10
click at [873, 113] on div "BEST SITES" at bounding box center [929, 115] width 188 height 17
click at [970, 477] on button "Apply Filters" at bounding box center [976, 477] width 91 height 20
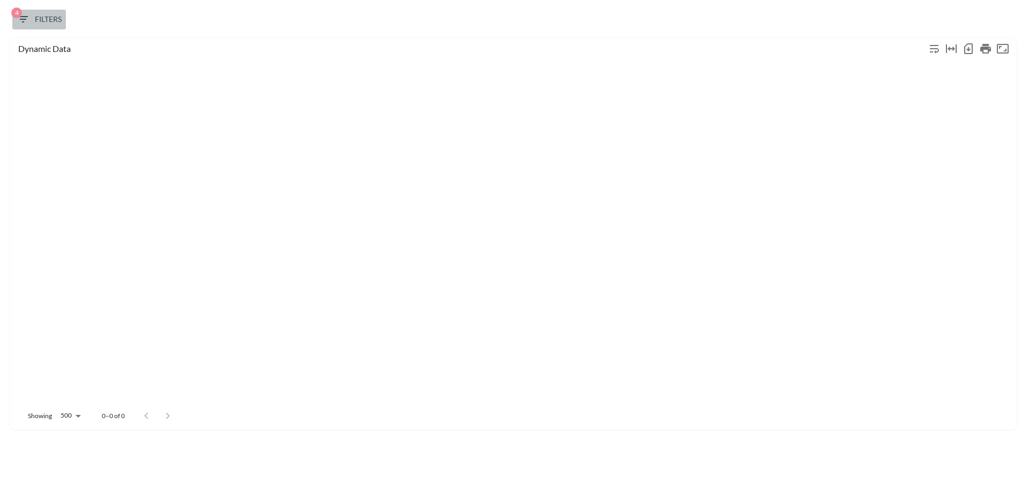
click at [37, 15] on span "4 Filters" at bounding box center [39, 19] width 45 height 13
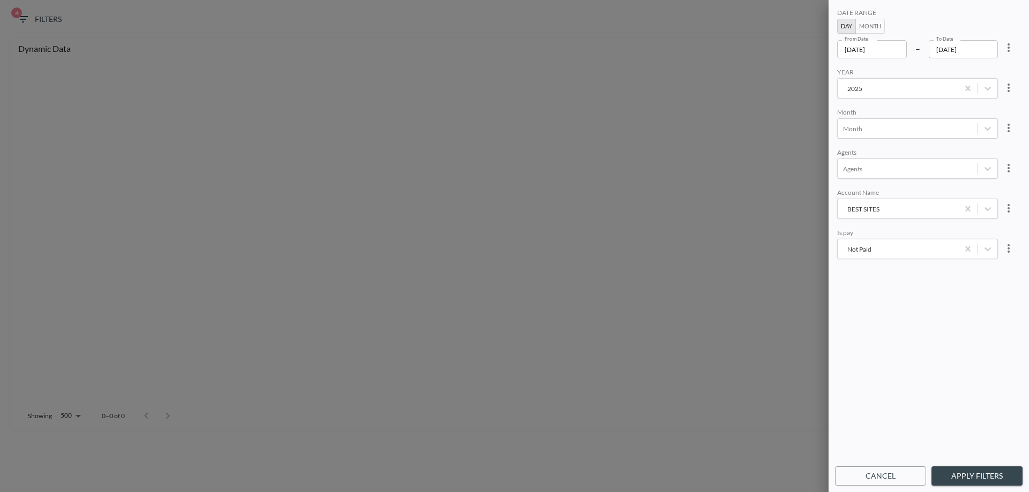
click at [867, 211] on div "BEST SITES" at bounding box center [898, 209] width 110 height 10
click at [877, 152] on div "DREAM VACATION" at bounding box center [929, 151] width 188 height 17
click at [992, 475] on button "Apply Filters" at bounding box center [976, 477] width 91 height 20
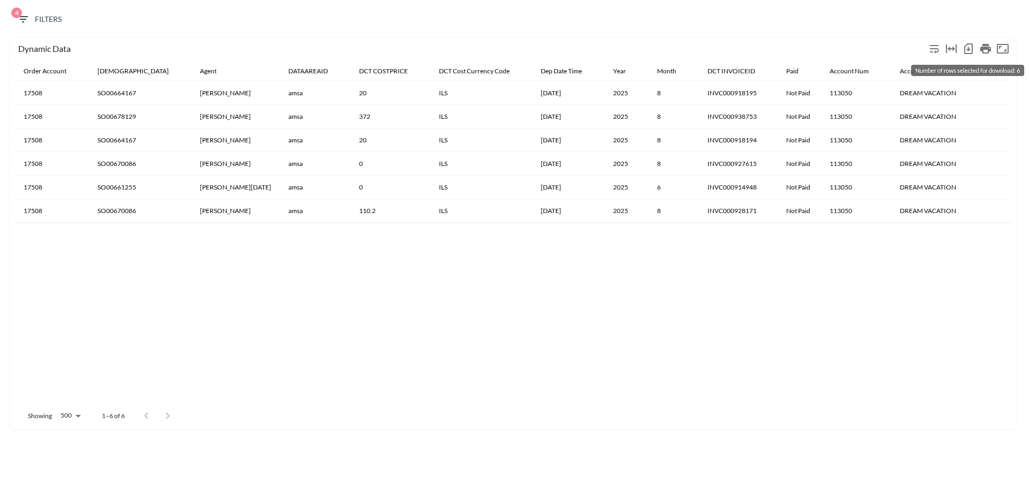
click at [966, 45] on icon "Number of rows selected for download: 6" at bounding box center [968, 48] width 9 height 11
click at [130, 119] on th "SO00678129" at bounding box center [140, 117] width 102 height 24
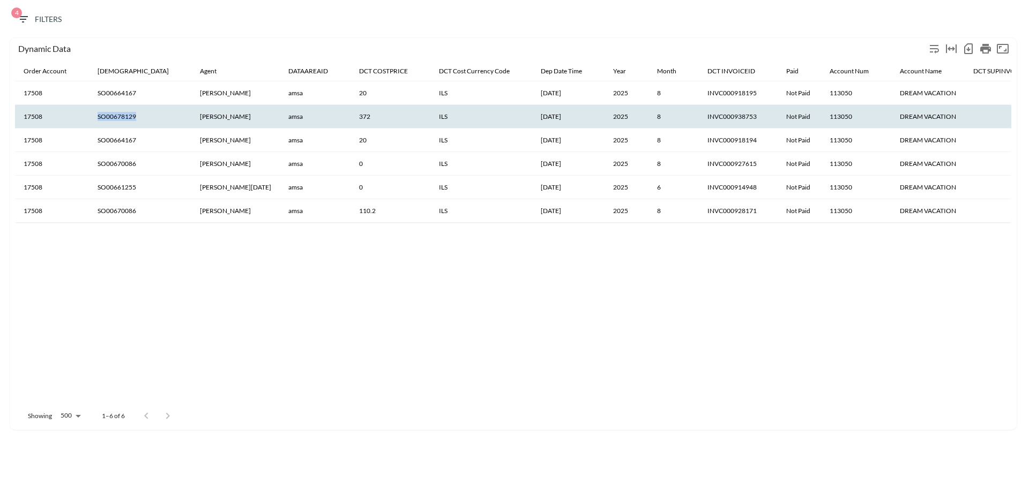
click at [130, 119] on th "SO00678129" at bounding box center [140, 117] width 102 height 24
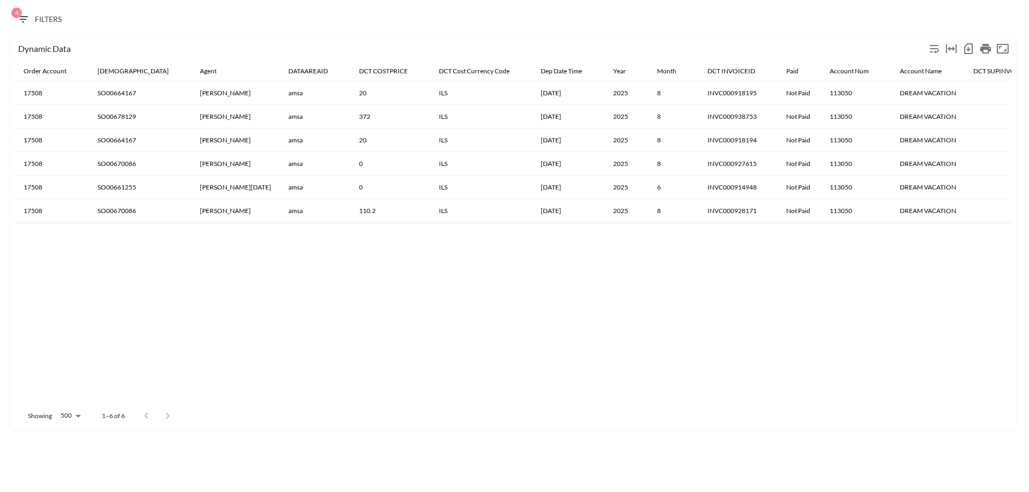
click at [112, 209] on th "SO00670086" at bounding box center [140, 211] width 102 height 24
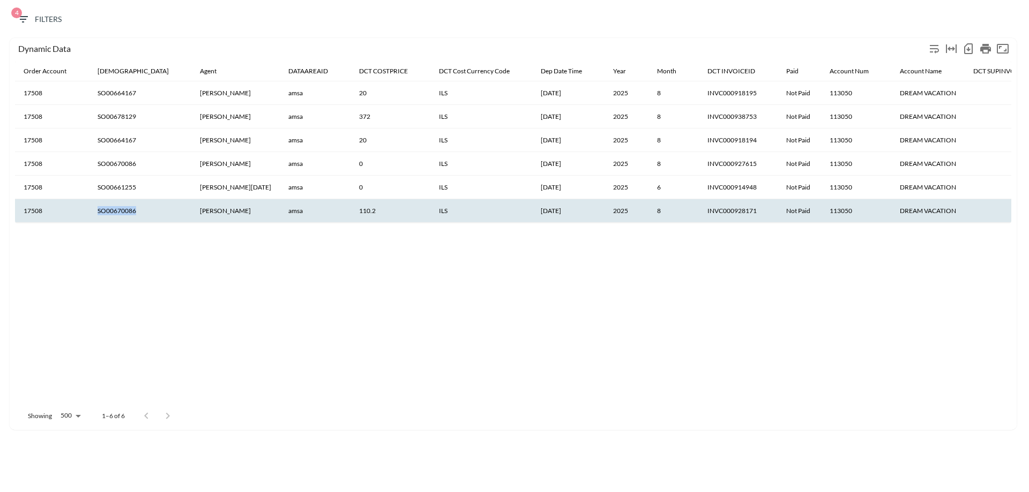
click at [112, 209] on th "SO00670086" at bounding box center [140, 211] width 102 height 24
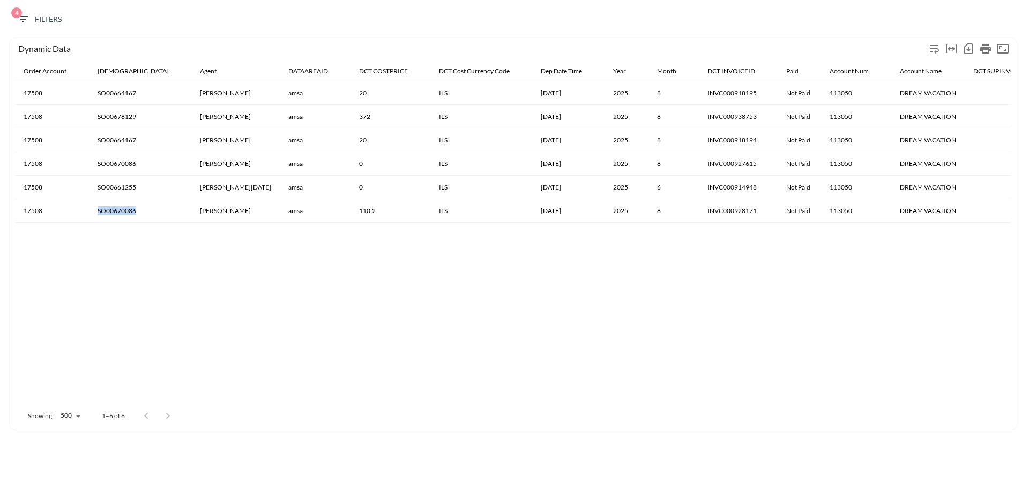
click at [112, 209] on th "SO00670086" at bounding box center [140, 211] width 102 height 24
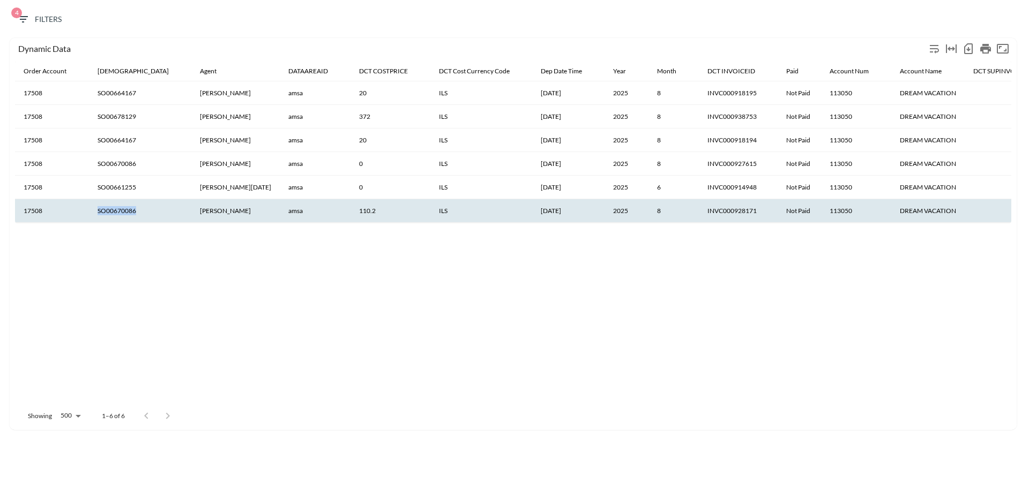
click at [28, 23] on icon "button" at bounding box center [23, 19] width 13 height 13
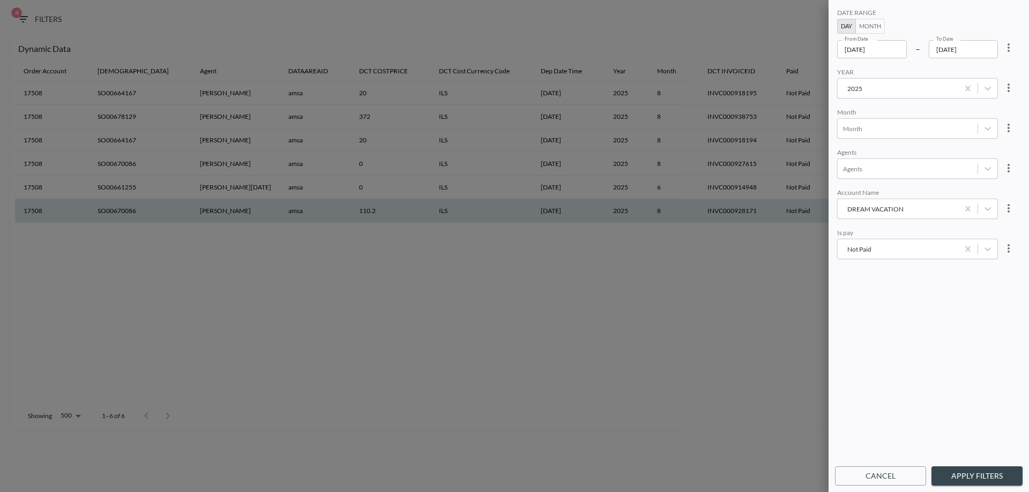
click at [886, 209] on div "DREAM VACATION" at bounding box center [898, 209] width 110 height 10
click at [883, 170] on div "GilasDreamTravels" at bounding box center [929, 169] width 188 height 17
click at [979, 475] on button "Apply Filters" at bounding box center [976, 477] width 91 height 20
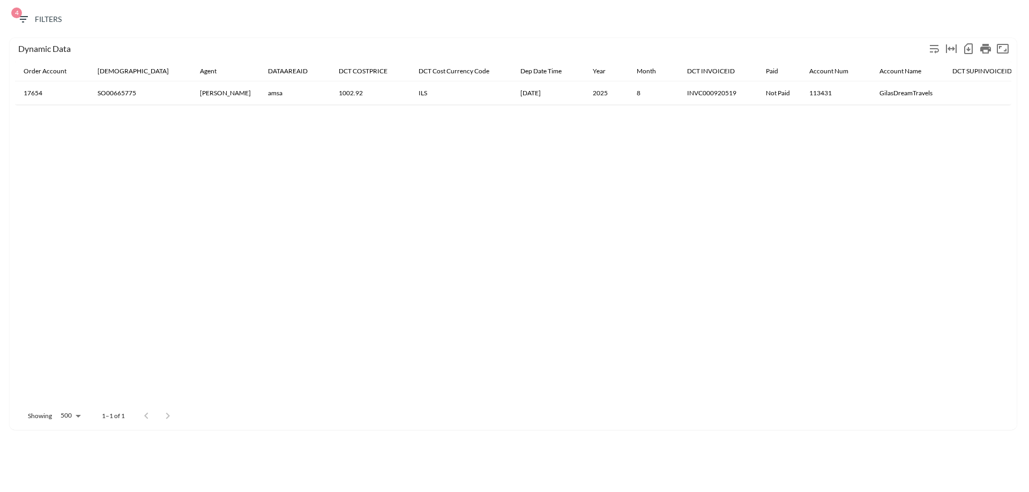
click at [114, 94] on th "SO00665775" at bounding box center [140, 93] width 102 height 24
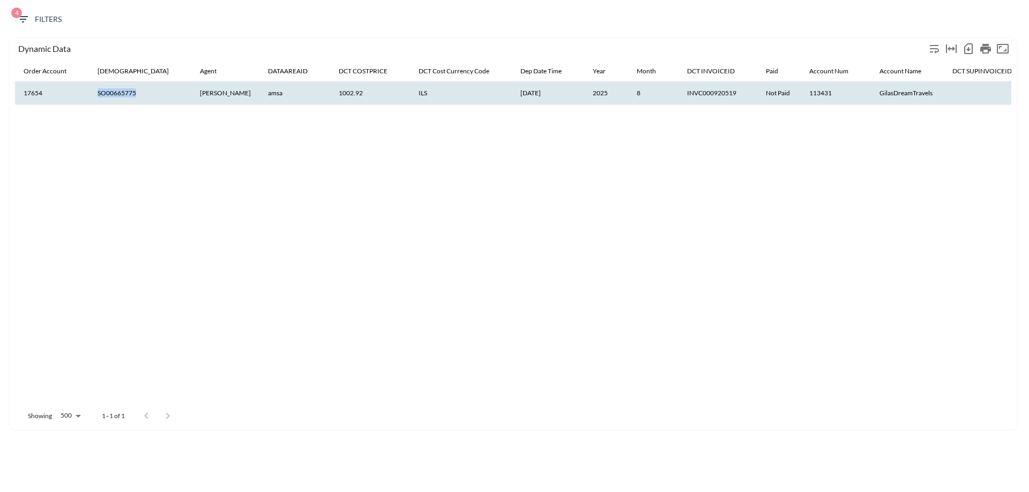
click at [114, 94] on th "SO00665775" at bounding box center [140, 93] width 102 height 24
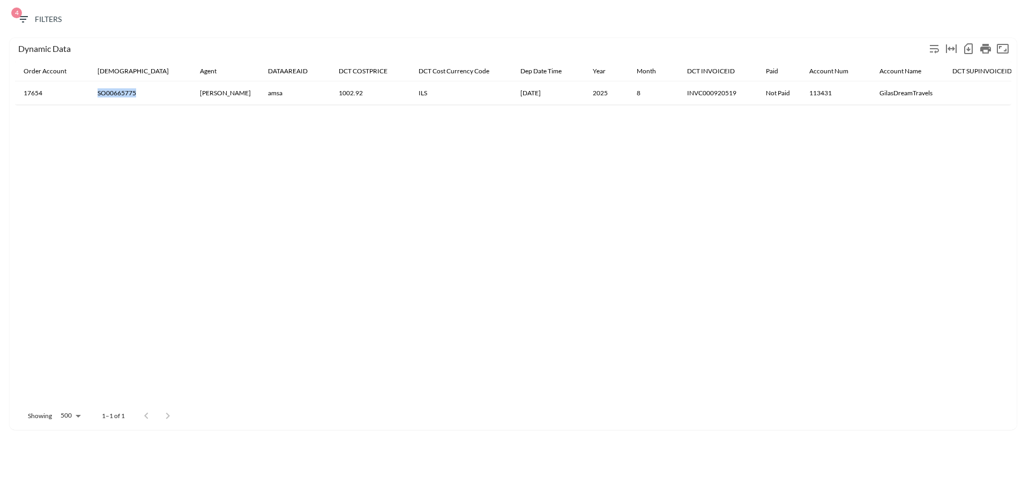
click at [30, 25] on span "4 Filters" at bounding box center [39, 19] width 45 height 13
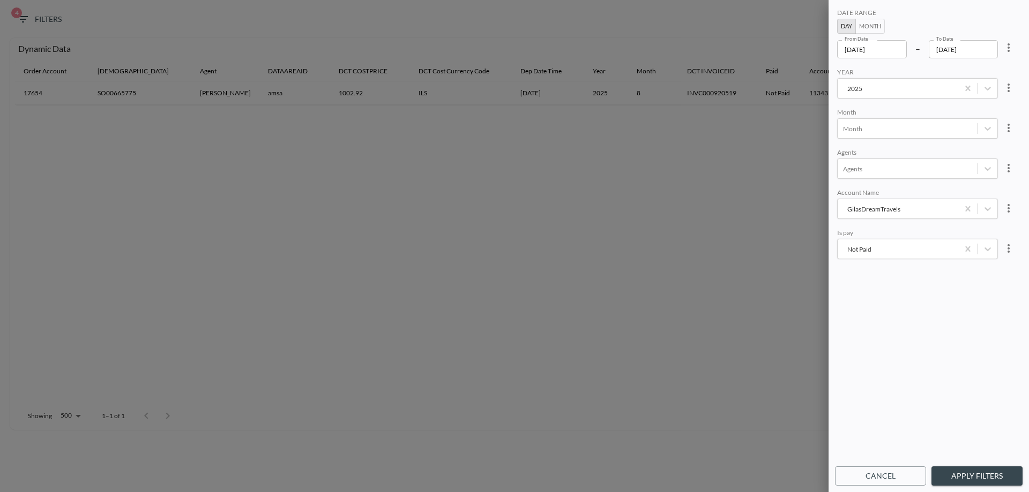
click at [865, 209] on div "GilasDreamTravels" at bounding box center [898, 209] width 110 height 10
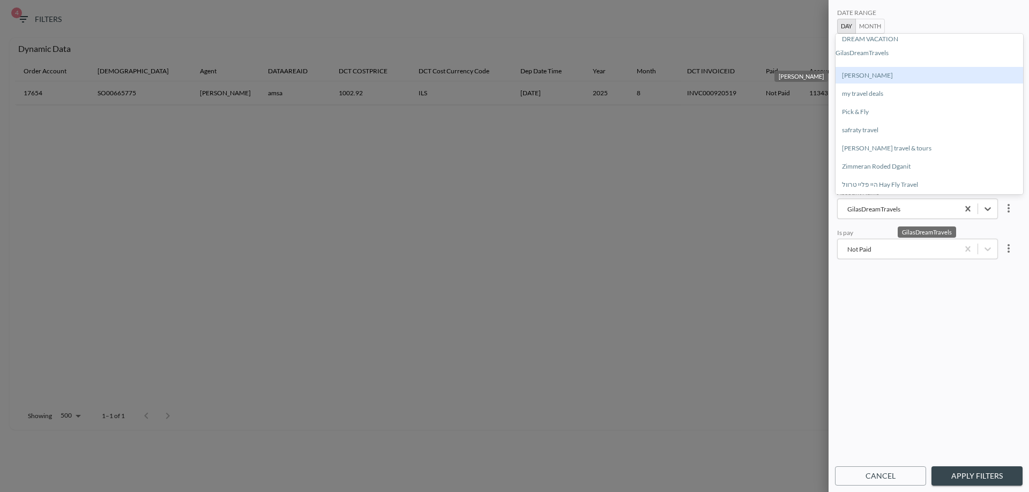
click at [865, 76] on div "[PERSON_NAME]" at bounding box center [929, 75] width 188 height 17
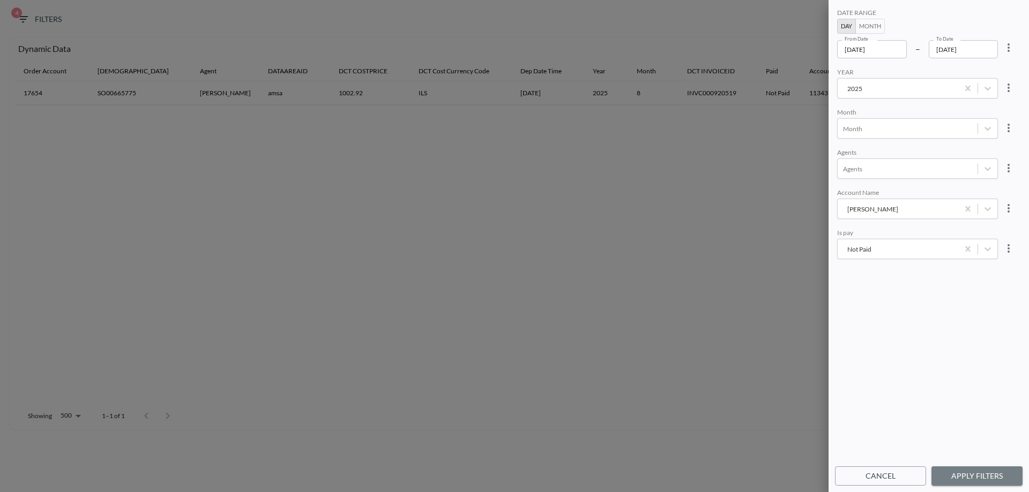
click at [981, 476] on button "Apply Filters" at bounding box center [976, 477] width 91 height 20
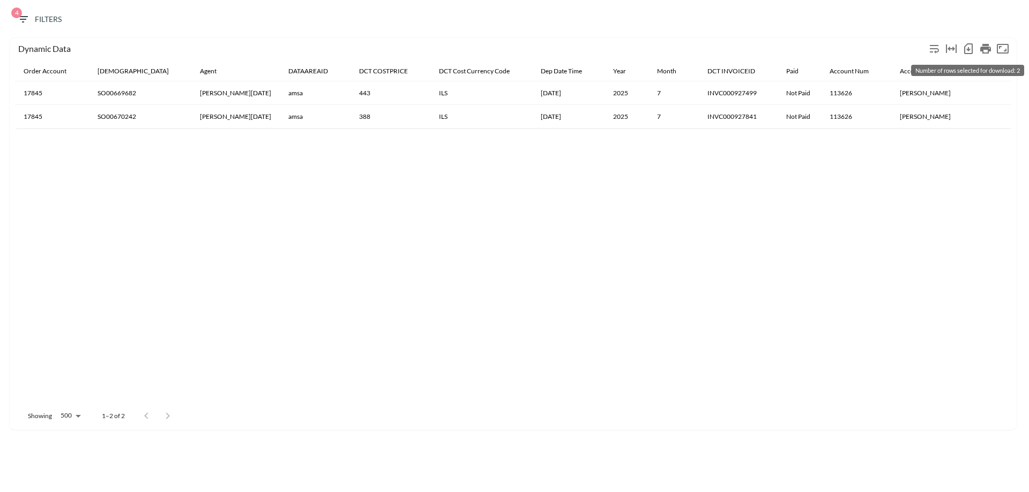
click at [967, 50] on icon "Number of rows selected for download: 2" at bounding box center [968, 48] width 13 height 13
click at [44, 15] on span "4 Filters" at bounding box center [39, 19] width 45 height 13
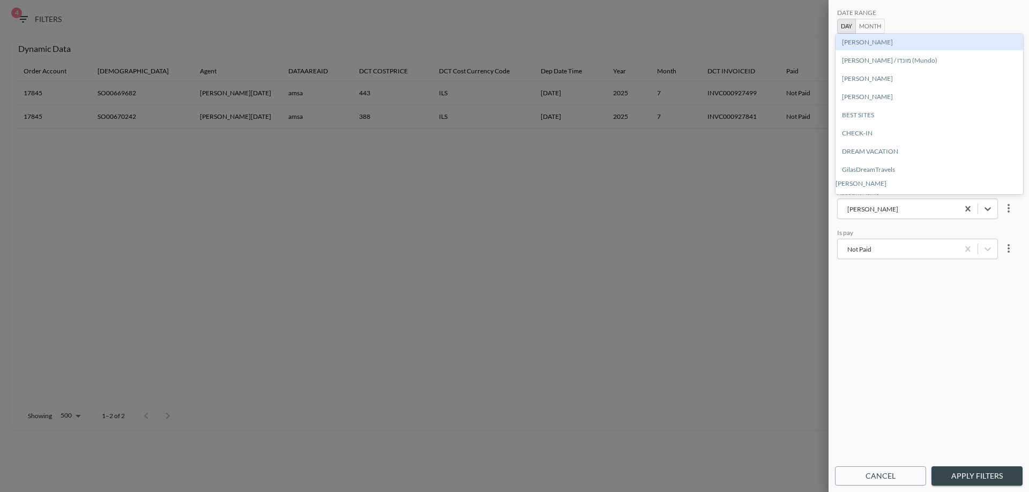
click at [885, 209] on div "Haziza Ilanit" at bounding box center [898, 209] width 110 height 10
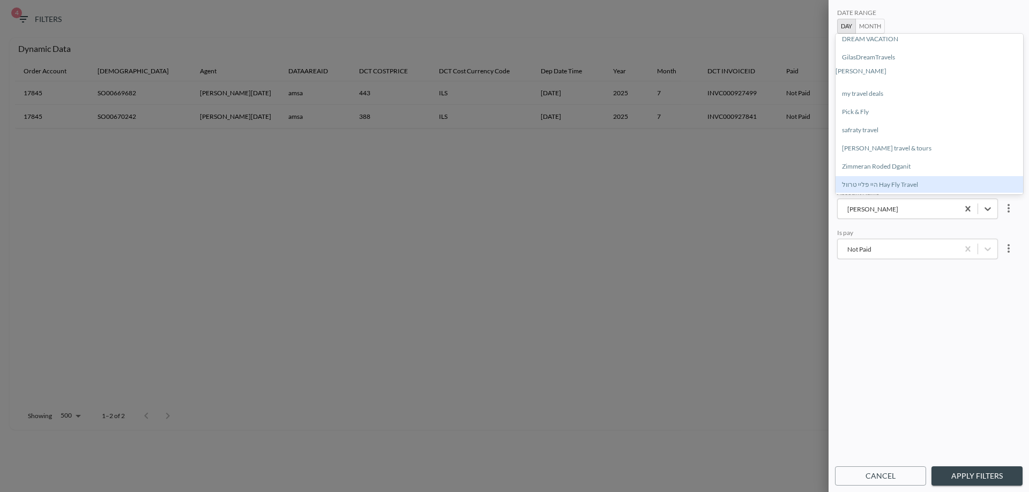
click at [895, 186] on div "היי פליי טרוול Hay Fly Travel" at bounding box center [929, 184] width 188 height 17
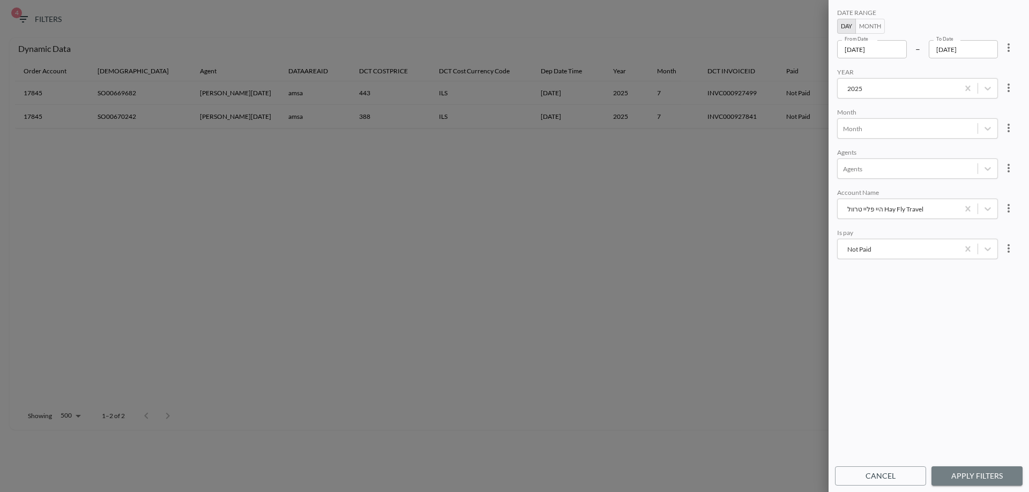
click at [967, 479] on button "Apply Filters" at bounding box center [976, 477] width 91 height 20
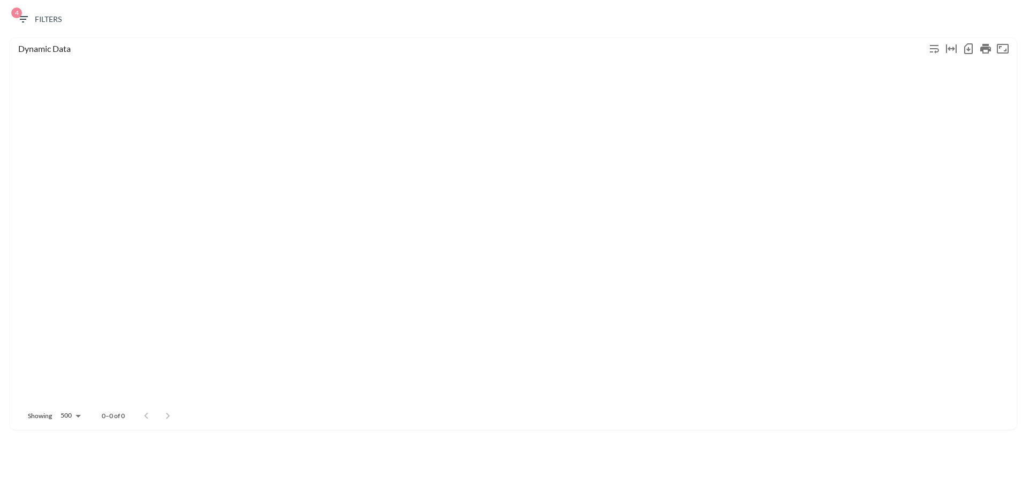
click at [56, 19] on span "4 Filters" at bounding box center [39, 19] width 45 height 13
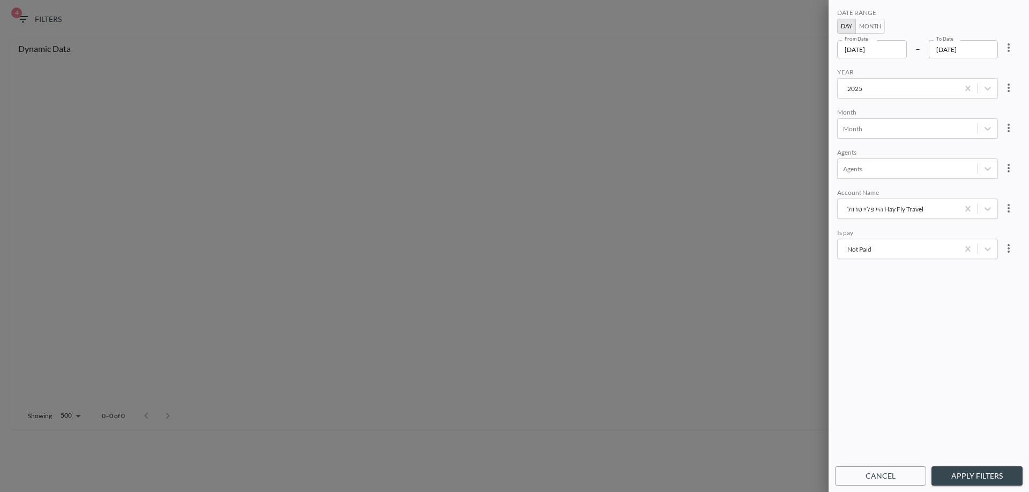
click at [891, 209] on div "היי פליי טרוול Hay Fly Travel" at bounding box center [898, 209] width 110 height 10
click at [874, 169] on div "Zimmeran Roded Dganit" at bounding box center [929, 166] width 188 height 17
click at [956, 480] on button "Apply Filters" at bounding box center [976, 477] width 91 height 20
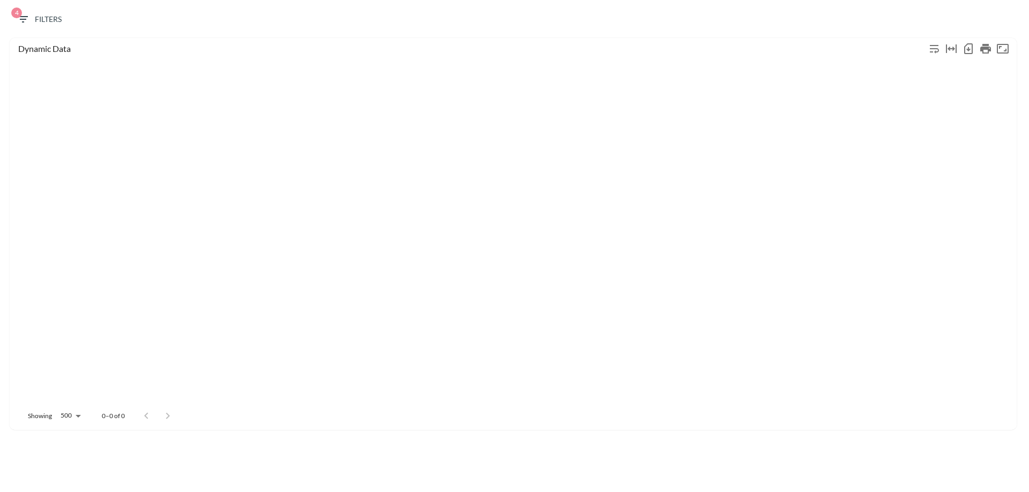
click at [47, 21] on span "4 Filters" at bounding box center [39, 19] width 45 height 13
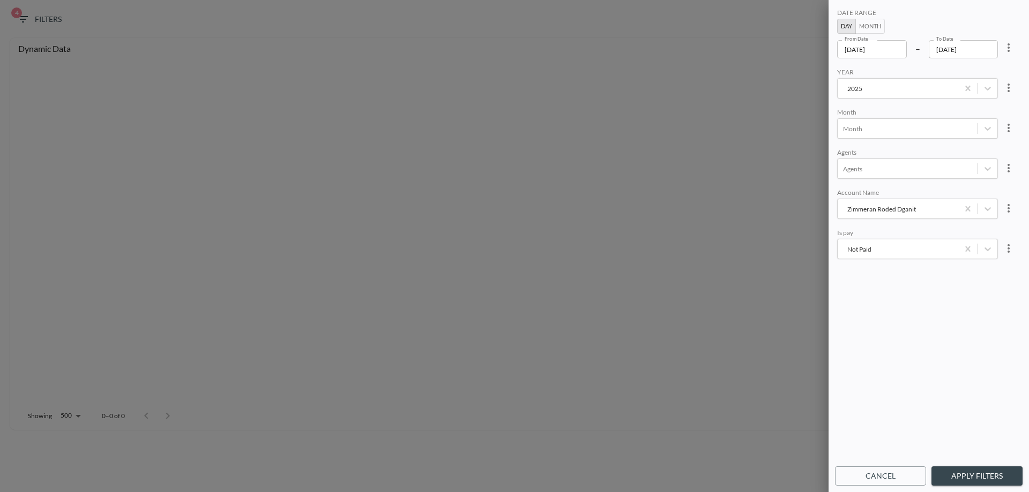
click at [878, 212] on div "Zimmeran Roded Dganit" at bounding box center [898, 209] width 110 height 10
click at [866, 144] on div "[PERSON_NAME] travel & tours" at bounding box center [929, 148] width 188 height 17
click at [980, 474] on button "Apply Filters" at bounding box center [976, 477] width 91 height 20
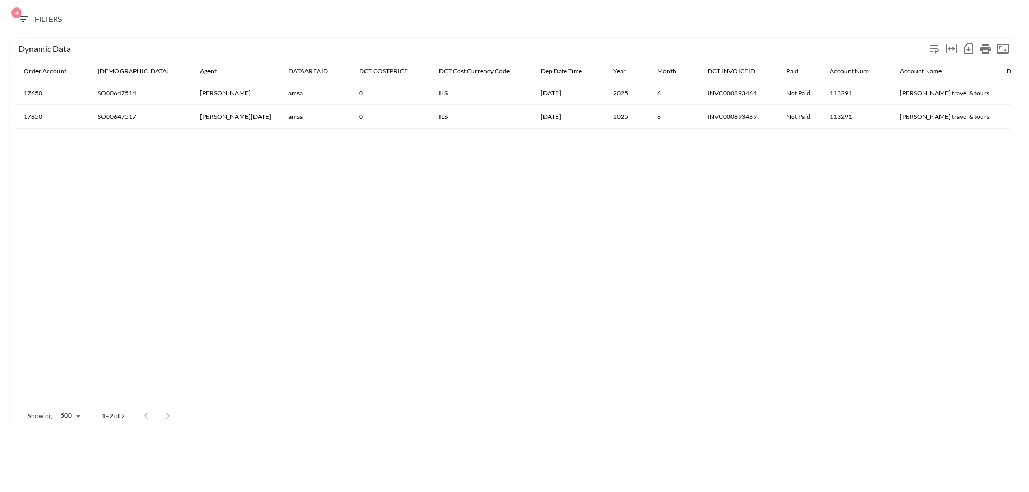
click at [22, 8] on div "4 Filters" at bounding box center [514, 21] width 1018 height 33
click at [28, 16] on icon "button" at bounding box center [23, 19] width 13 height 13
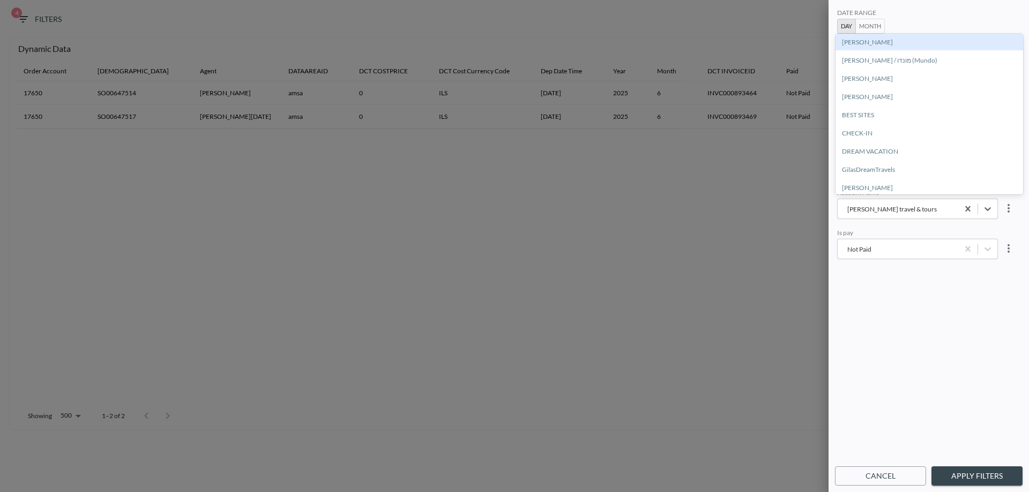
click at [883, 212] on div "Sally travel & tours" at bounding box center [898, 209] width 110 height 10
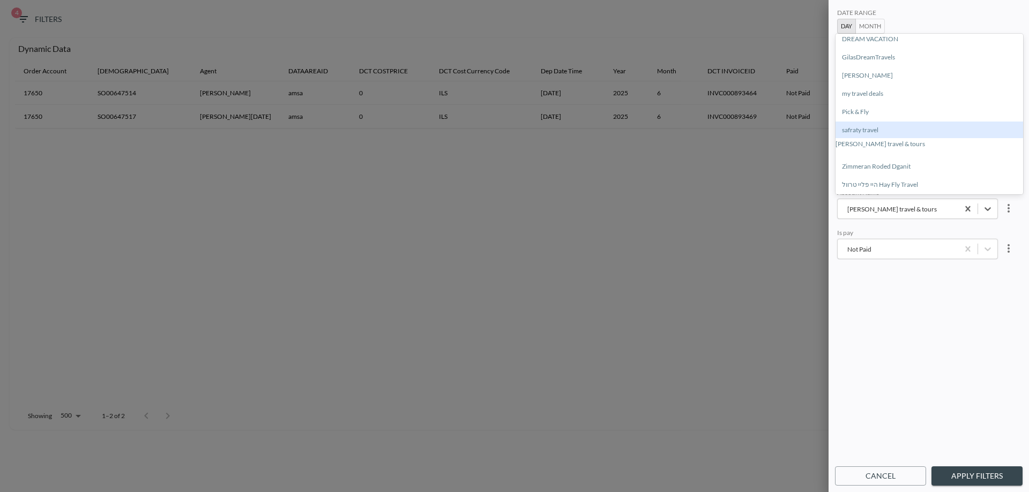
click at [875, 133] on div "safraty travel" at bounding box center [929, 130] width 188 height 17
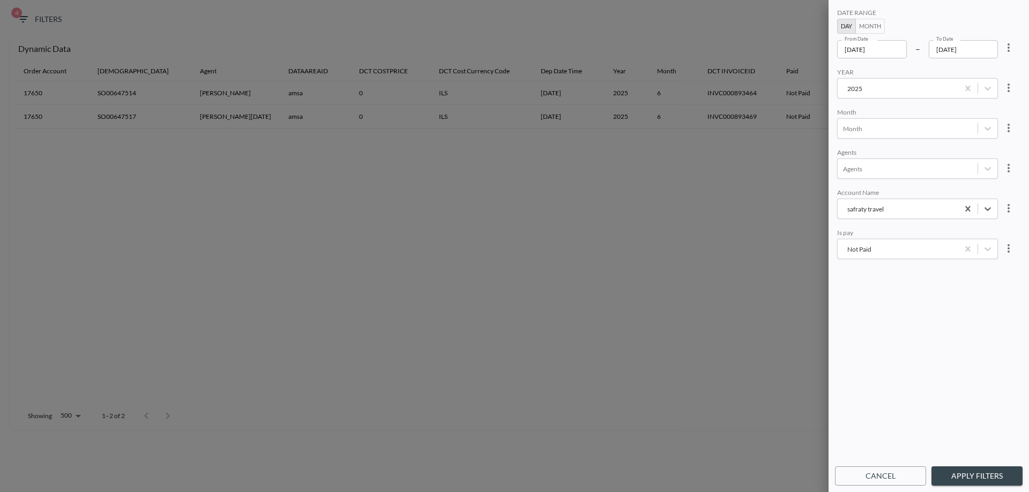
click at [991, 475] on button "Apply Filters" at bounding box center [976, 477] width 91 height 20
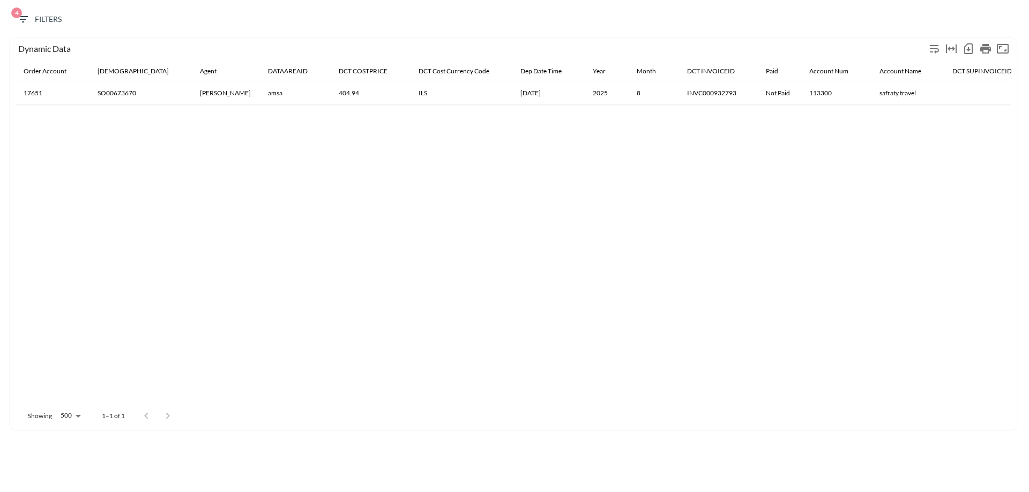
click at [102, 96] on th "SO00673670" at bounding box center [140, 93] width 102 height 24
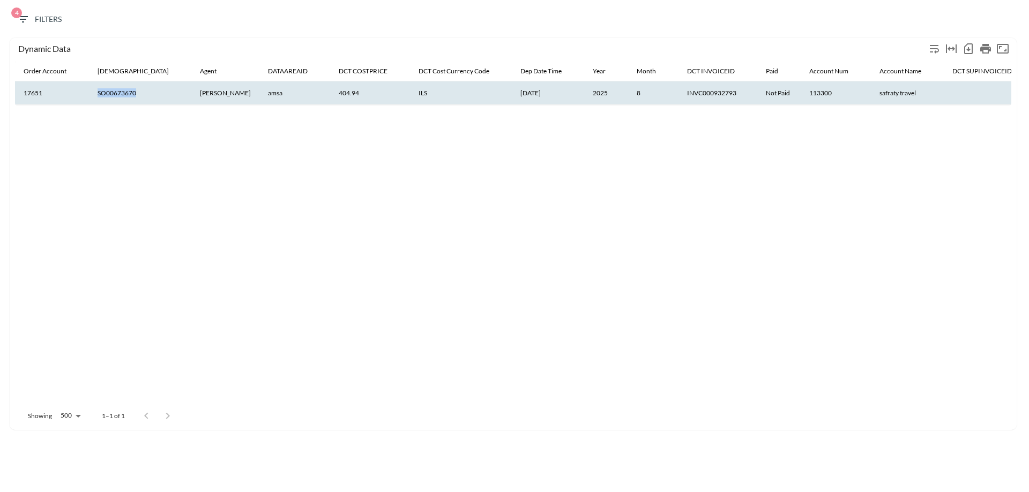
click at [102, 96] on th "SO00673670" at bounding box center [140, 93] width 102 height 24
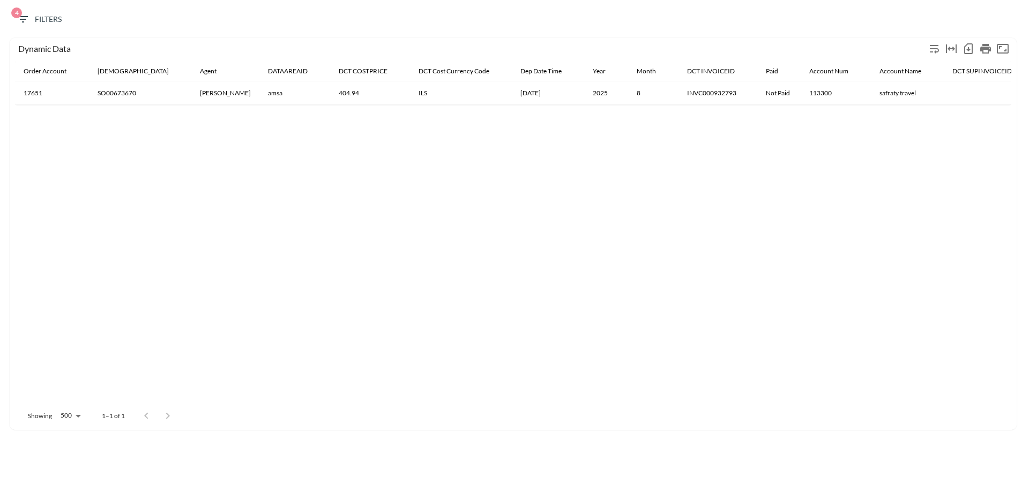
click at [872, 93] on th "safraty travel" at bounding box center [907, 93] width 73 height 24
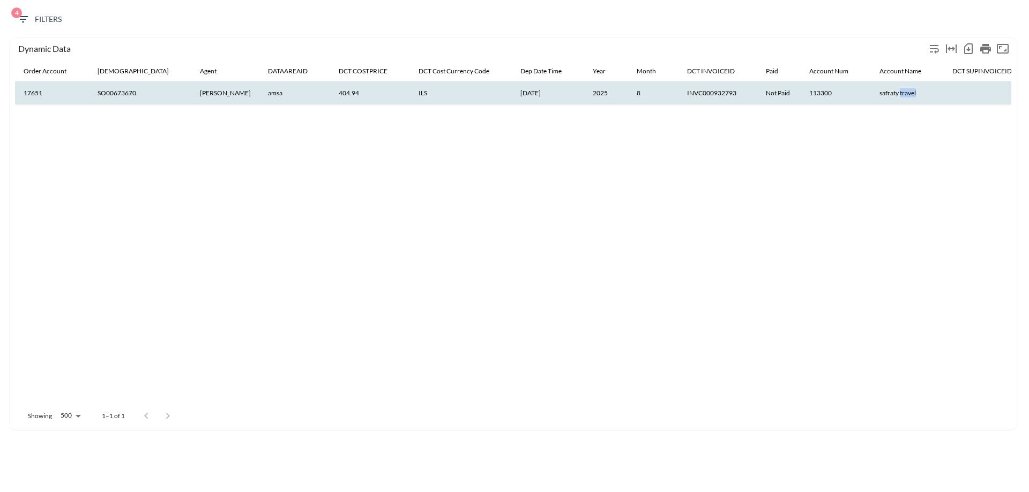
click at [872, 93] on th "safraty travel" at bounding box center [907, 93] width 73 height 24
drag, startPoint x: 316, startPoint y: 92, endPoint x: 287, endPoint y: 92, distance: 29.5
click at [330, 92] on th "404.94" at bounding box center [370, 93] width 80 height 24
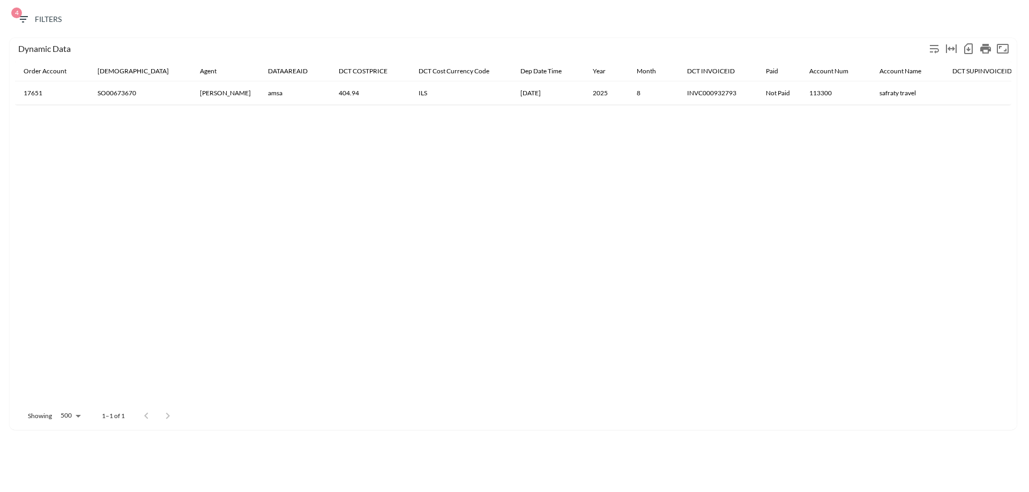
click at [205, 132] on div "Order Account Salesid Agent DATAAREAID DCT COSTPRICE DCT Cost Currency Code Dep…" at bounding box center [513, 232] width 996 height 341
click at [118, 94] on th "SO00673670" at bounding box center [140, 93] width 102 height 24
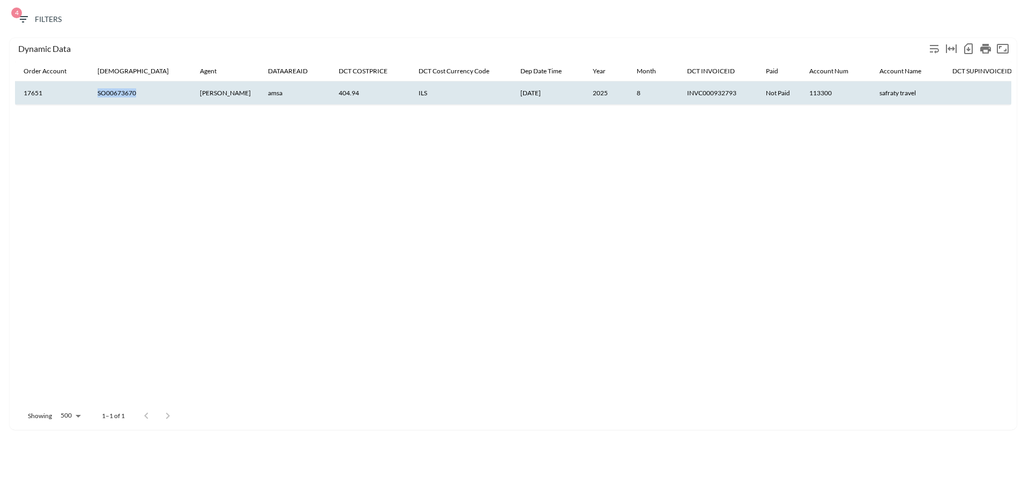
click at [118, 94] on th "SO00673670" at bounding box center [140, 93] width 102 height 24
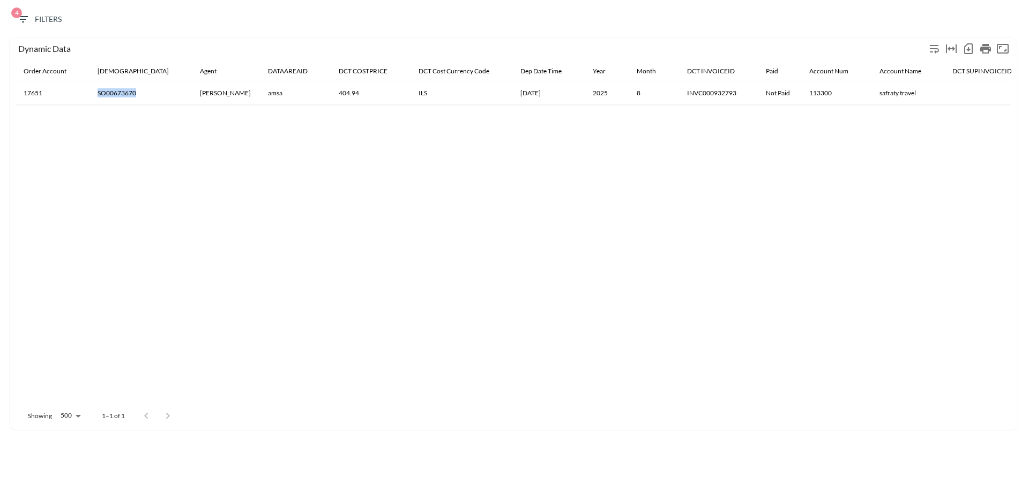
drag, startPoint x: 118, startPoint y: 94, endPoint x: 130, endPoint y: 100, distance: 12.7
click at [130, 100] on th "SO00673670" at bounding box center [140, 93] width 102 height 24
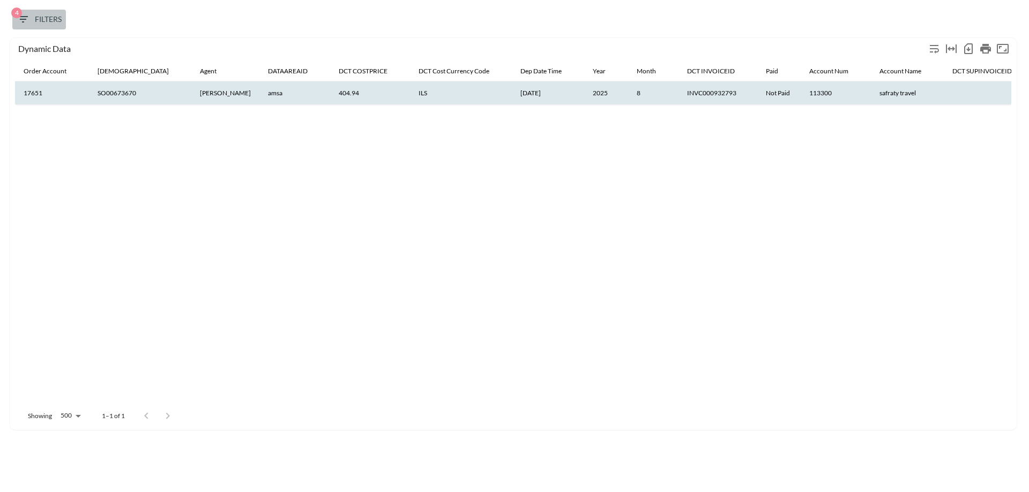
click at [28, 15] on icon "button" at bounding box center [23, 19] width 13 height 13
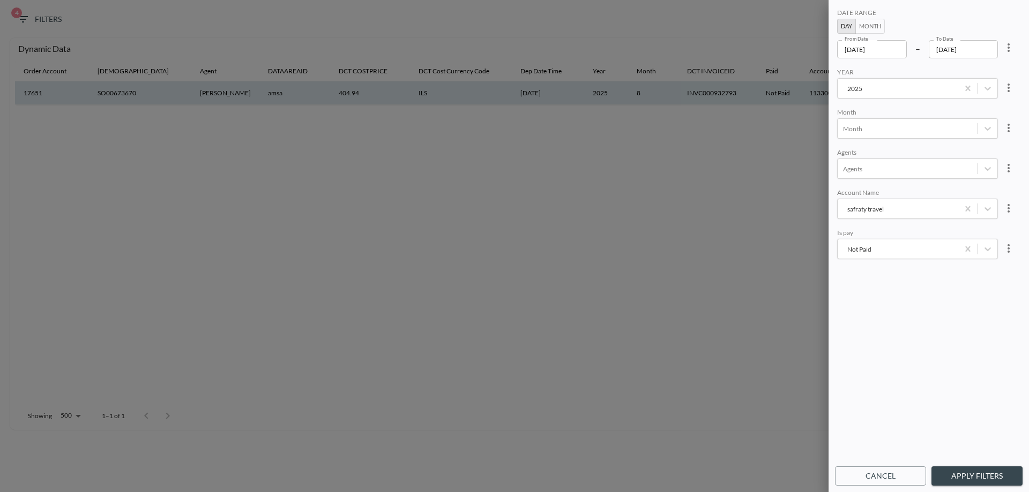
click at [910, 216] on div "safraty travel" at bounding box center [917, 209] width 161 height 20
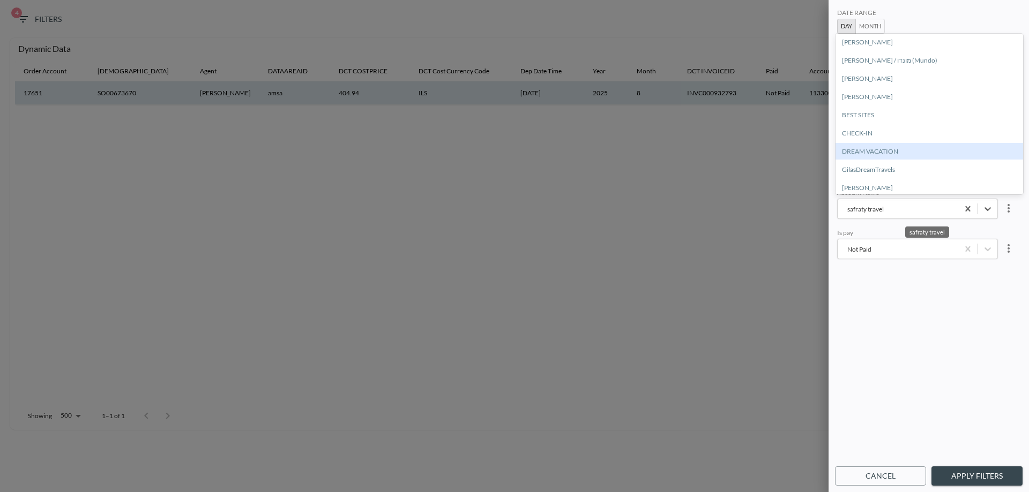
scroll to position [107, 0]
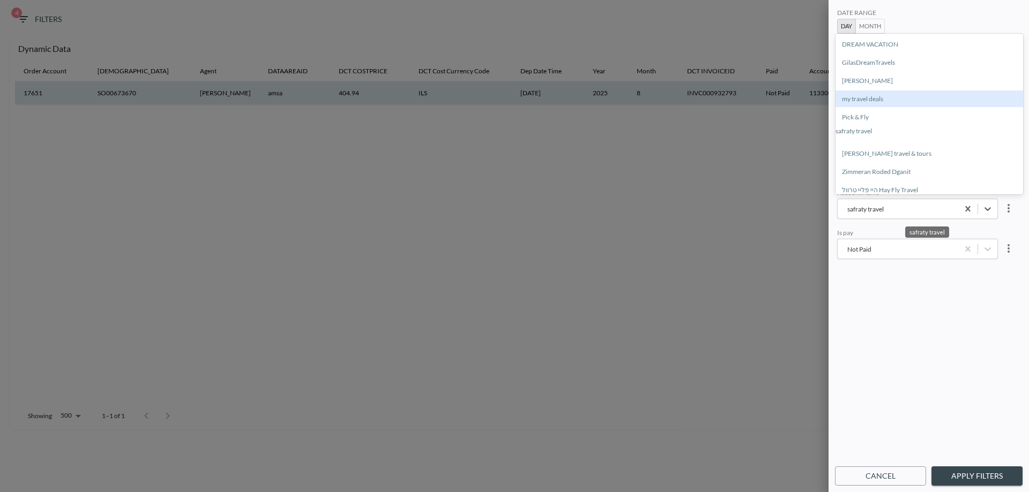
click at [923, 104] on div "my travel deals" at bounding box center [929, 99] width 188 height 17
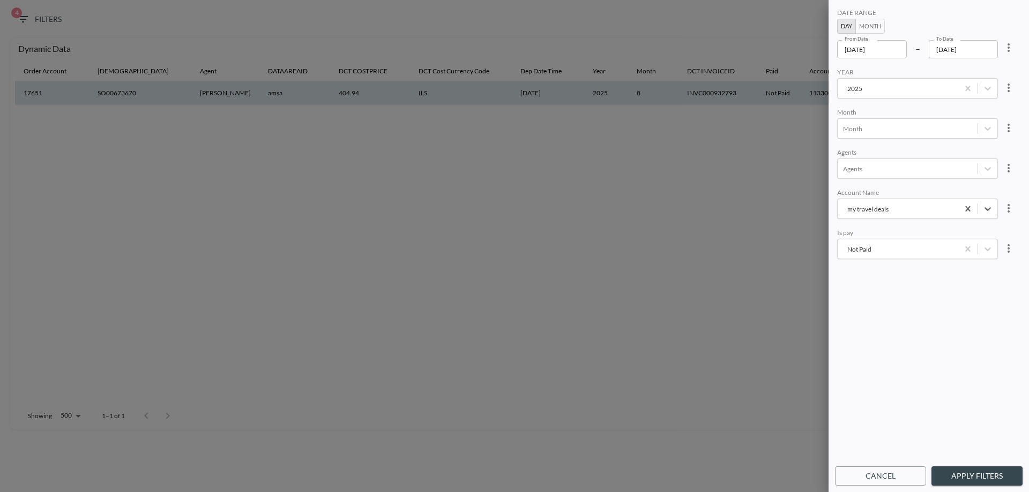
click at [987, 482] on button "Apply Filters" at bounding box center [976, 477] width 91 height 20
